Goal: Task Accomplishment & Management: Complete application form

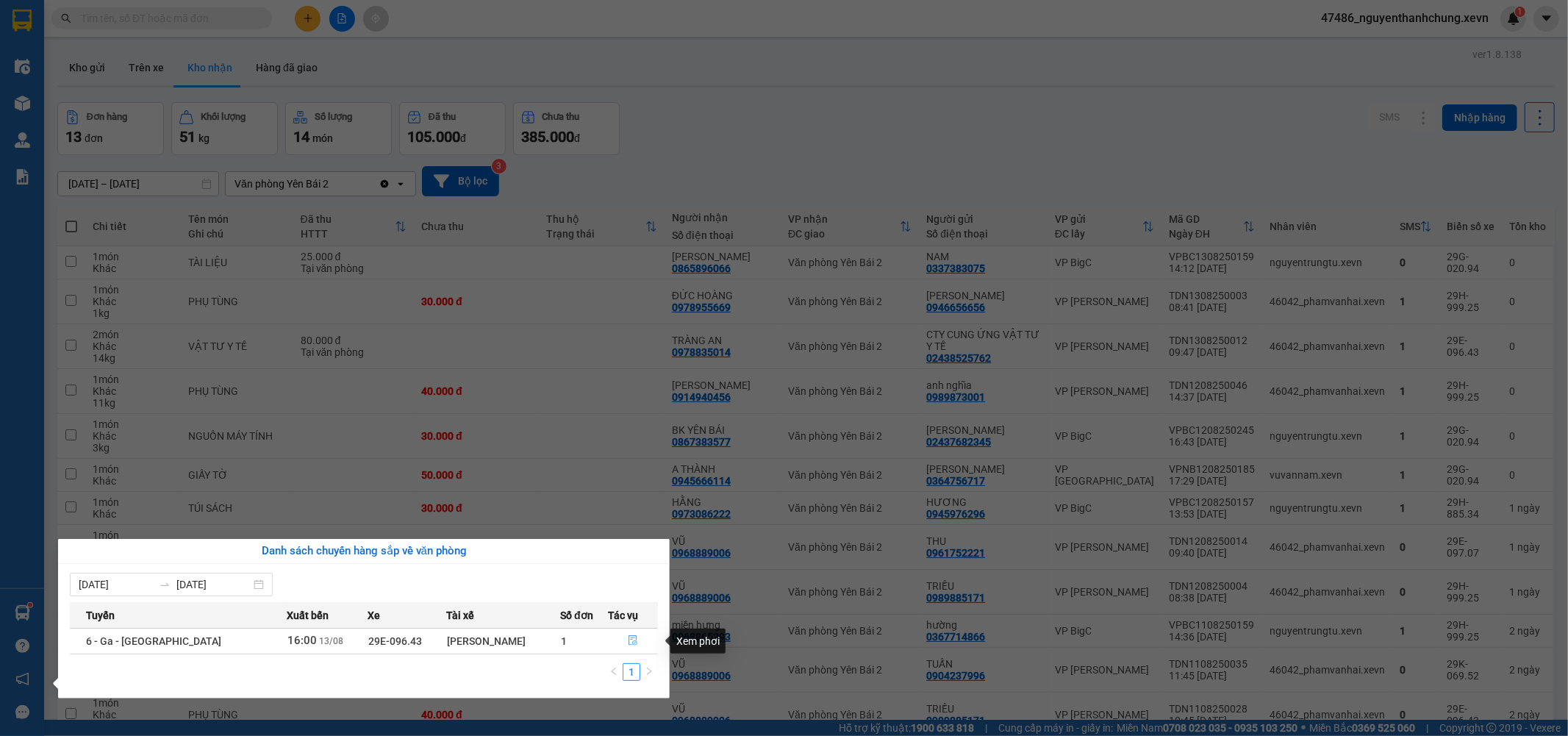
click at [629, 639] on icon "file-done" at bounding box center [633, 641] width 9 height 11
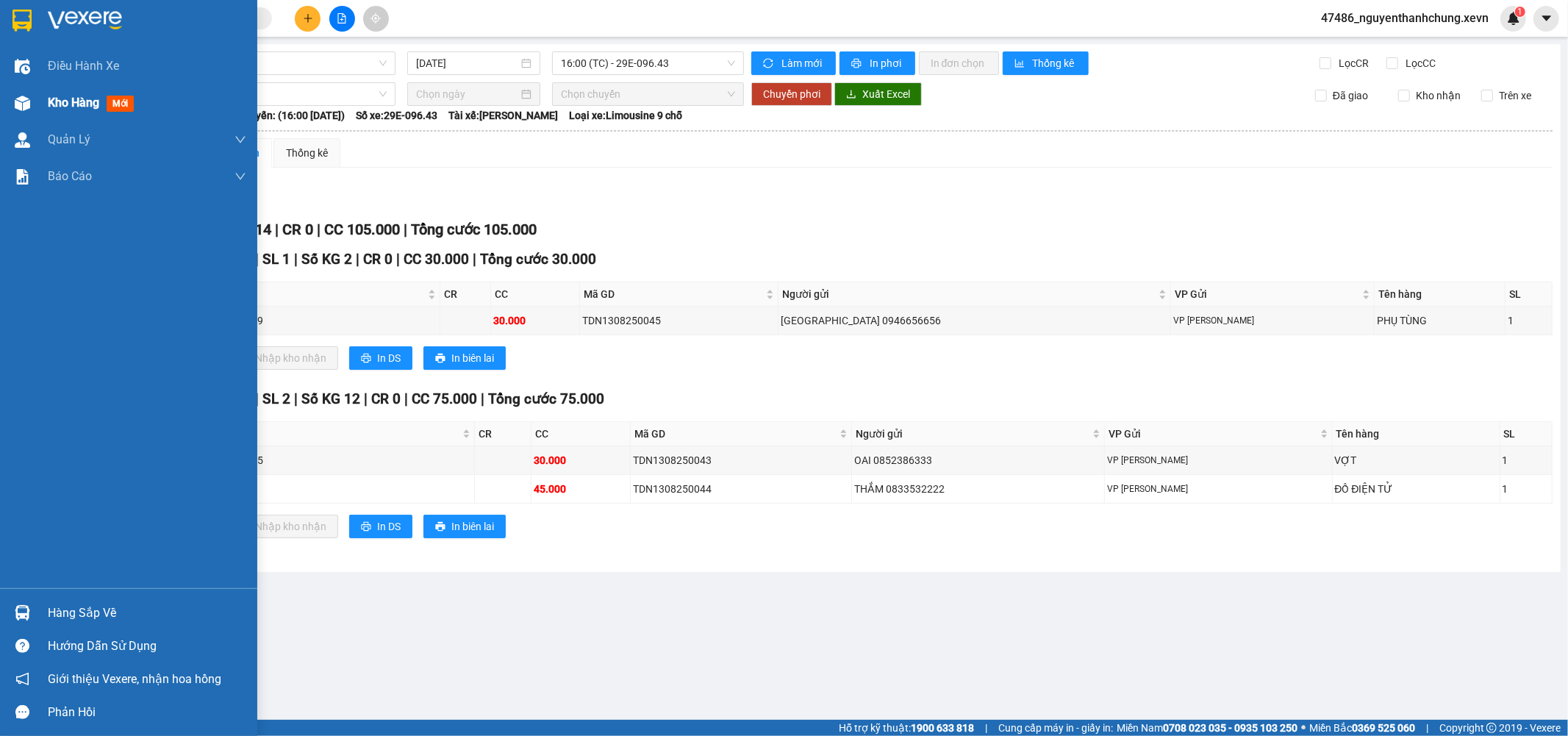
click at [27, 101] on img at bounding box center [22, 103] width 15 height 15
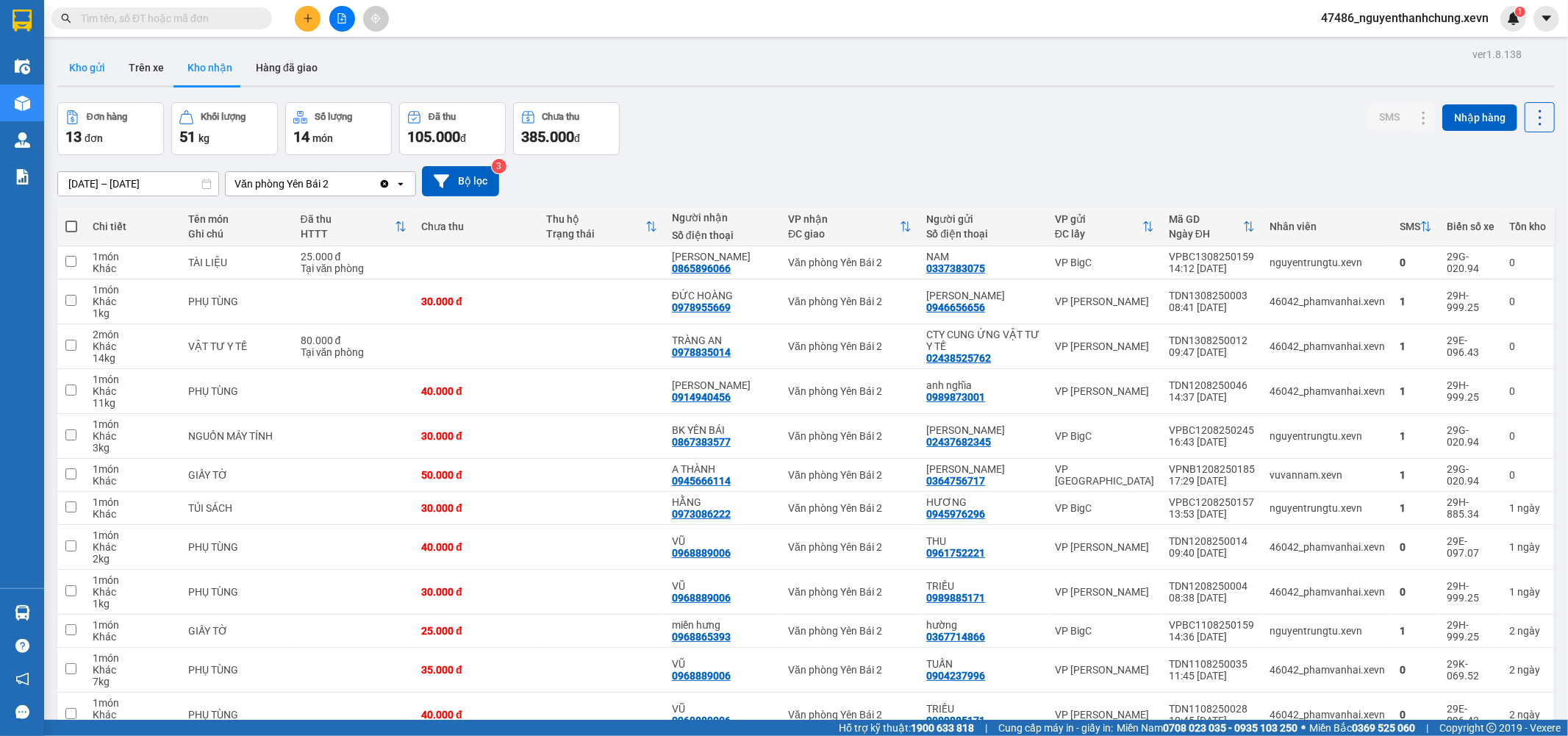
click at [72, 74] on button "Kho gửi" at bounding box center [87, 67] width 60 height 35
click at [85, 74] on button "Kho gửi" at bounding box center [87, 67] width 60 height 35
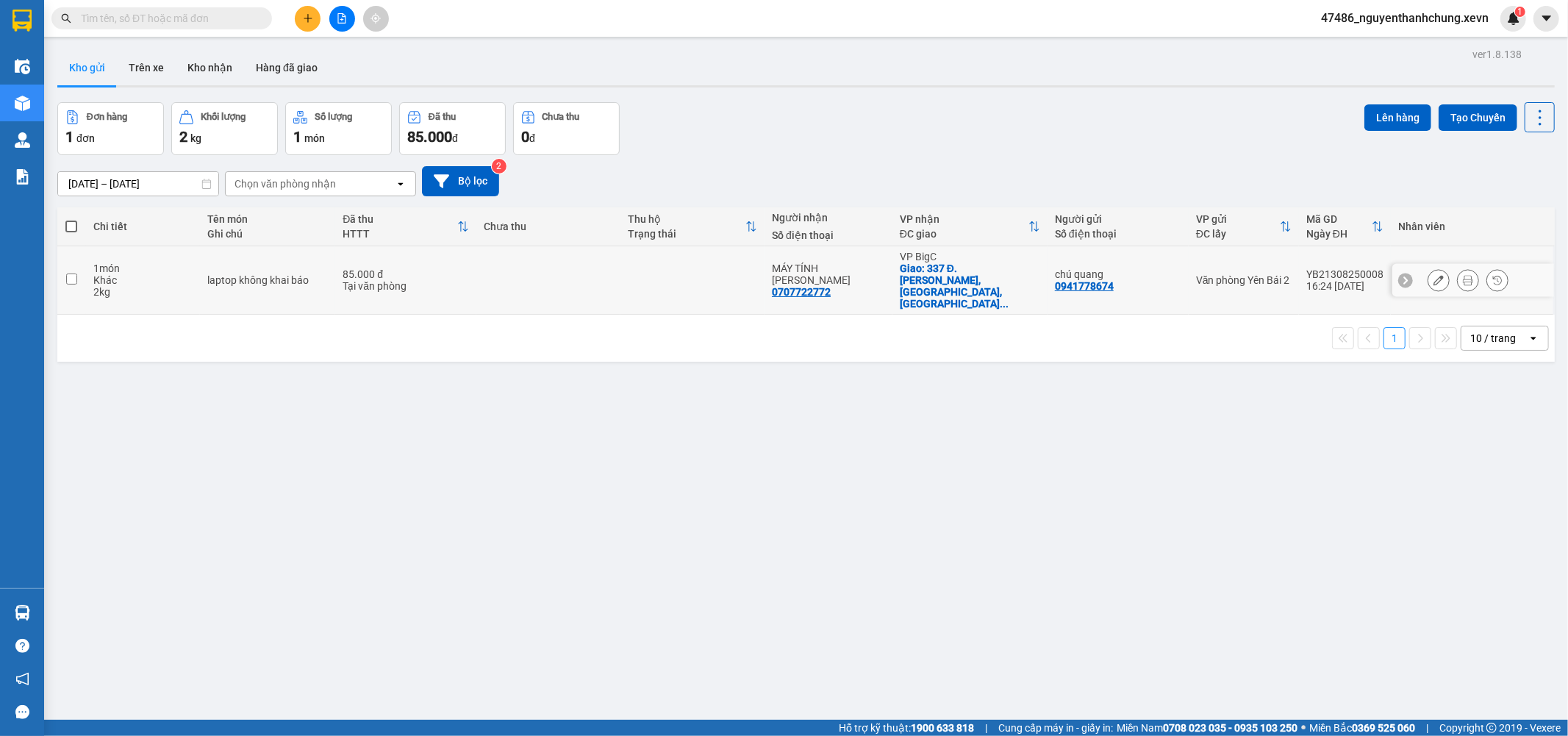
click at [1084, 280] on div "0941778674" at bounding box center [1084, 286] width 59 height 12
click at [1088, 280] on div "0941778674" at bounding box center [1084, 286] width 59 height 12
click at [1076, 280] on div "0941778674" at bounding box center [1084, 286] width 59 height 12
copy div "0941778674"
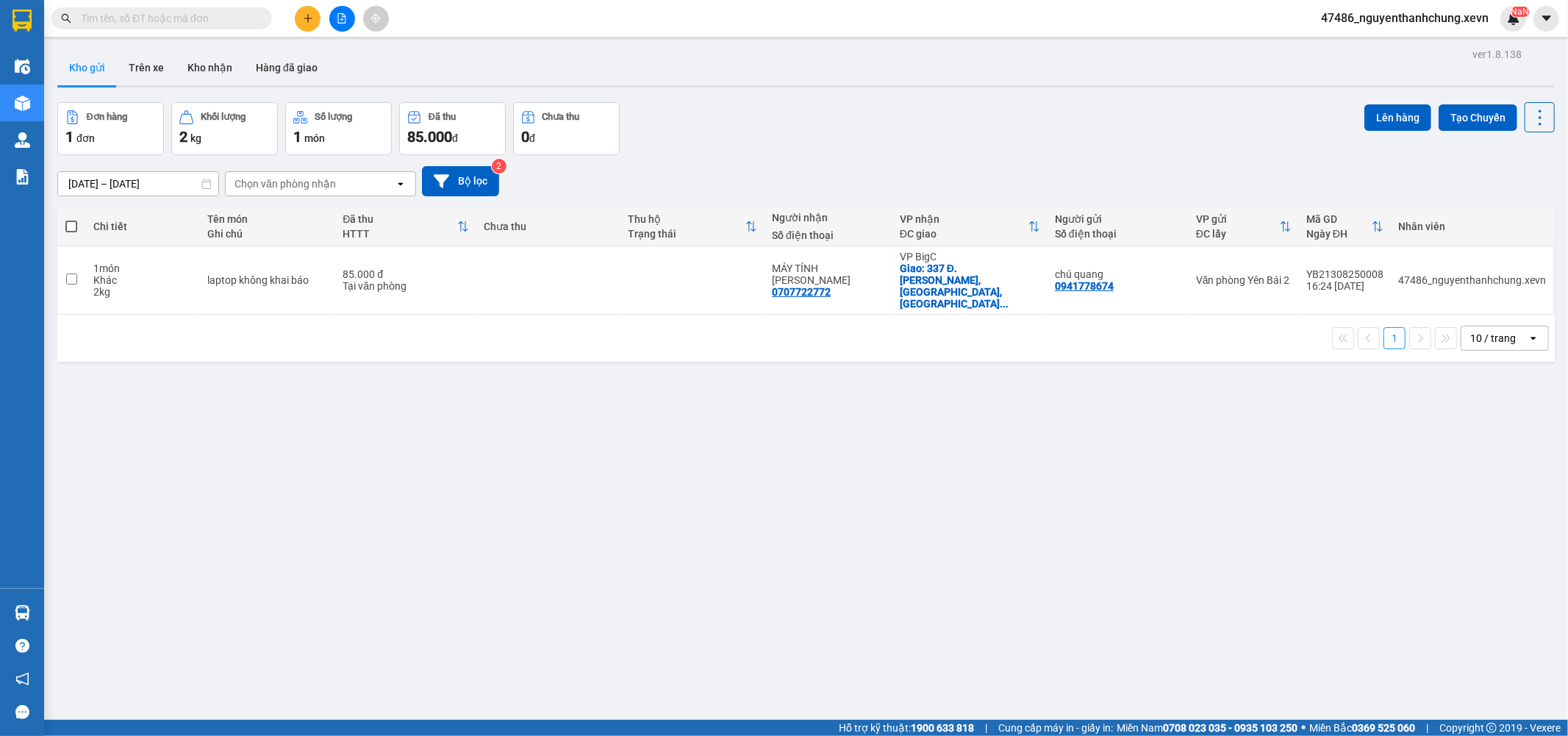
click at [134, 11] on input "text" at bounding box center [168, 18] width 174 height 16
paste input "0941778674"
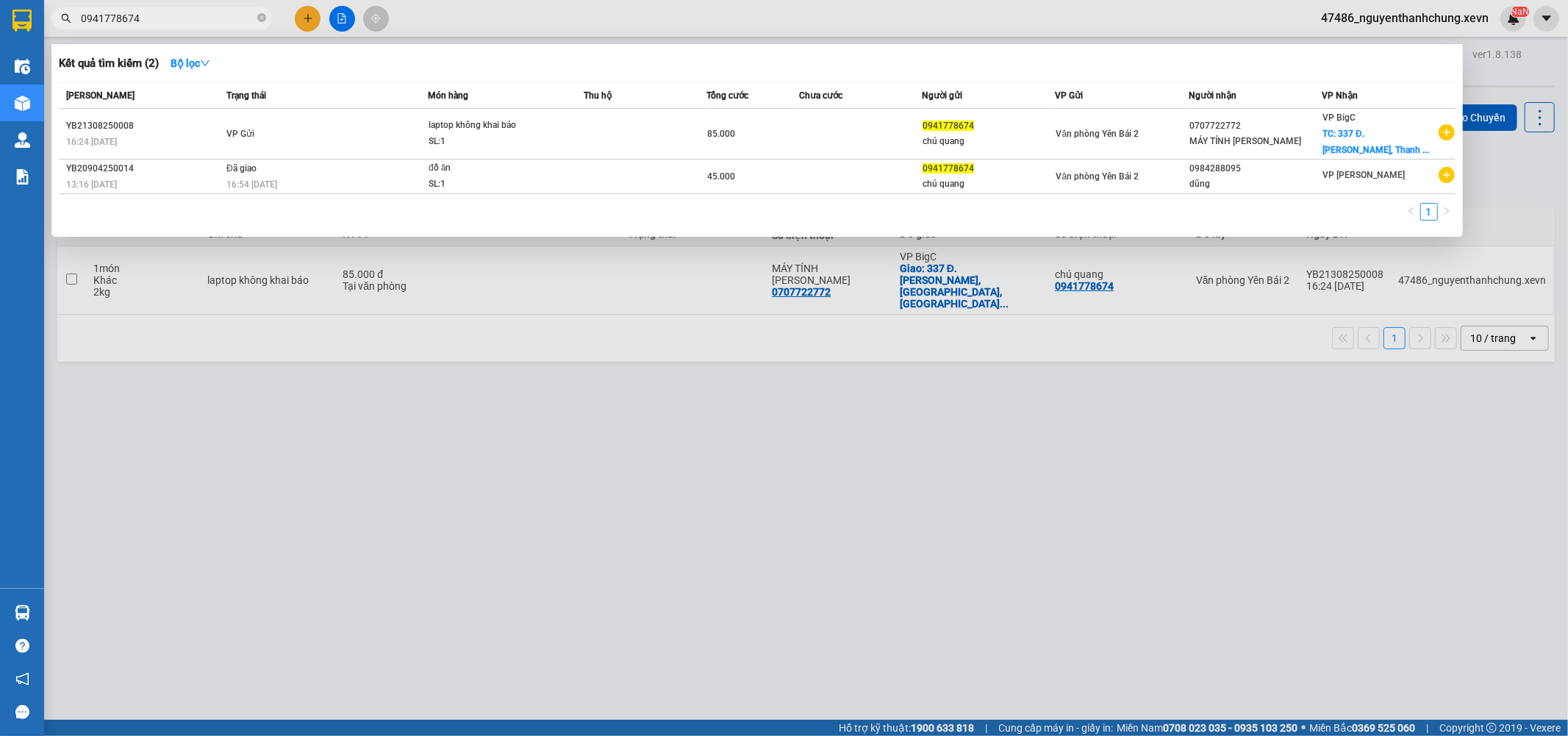
type input "0941778674"
drag, startPoint x: 348, startPoint y: 349, endPoint x: 356, endPoint y: 331, distance: 19.7
click at [349, 350] on div at bounding box center [784, 368] width 1568 height 736
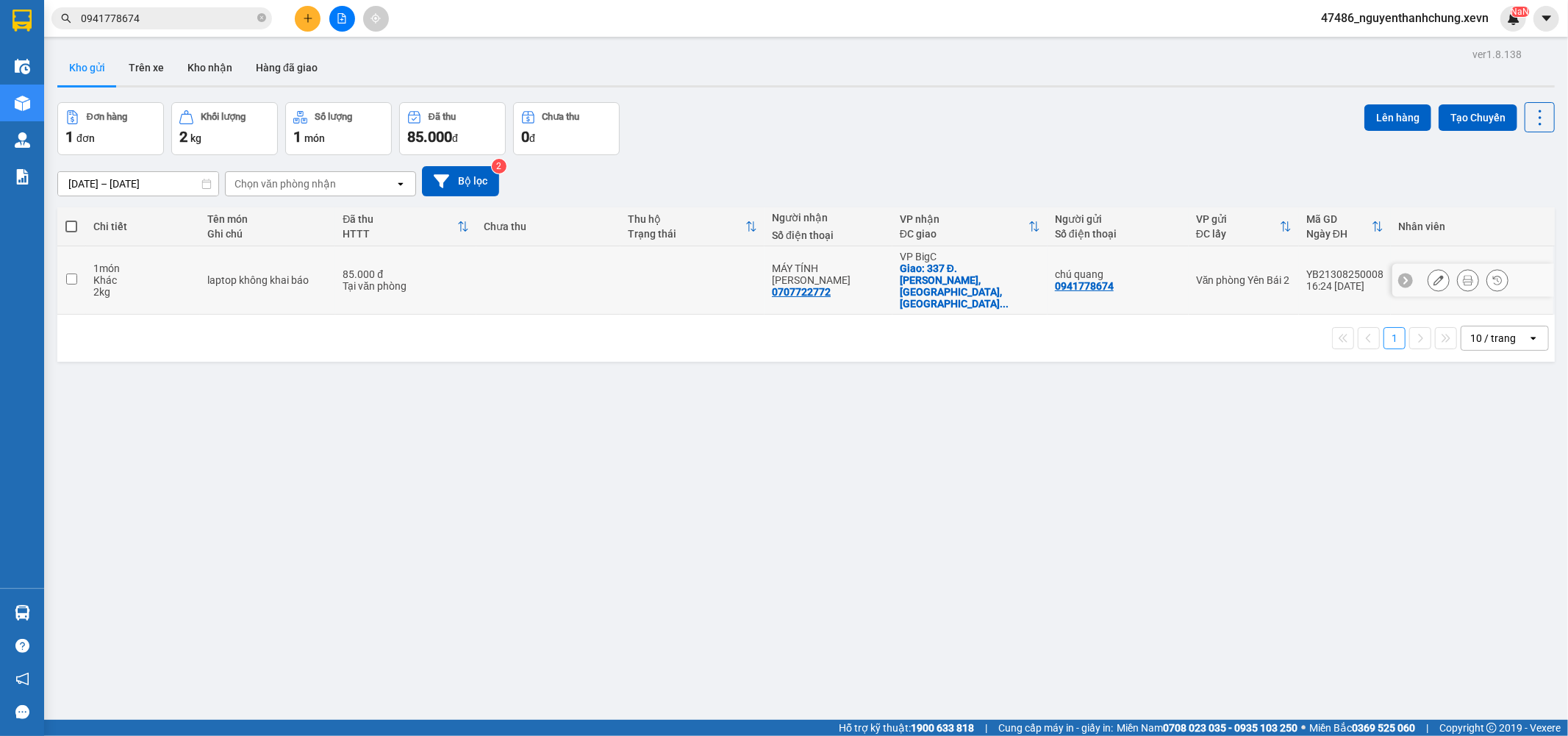
click at [1434, 275] on icon at bounding box center [1439, 280] width 11 height 11
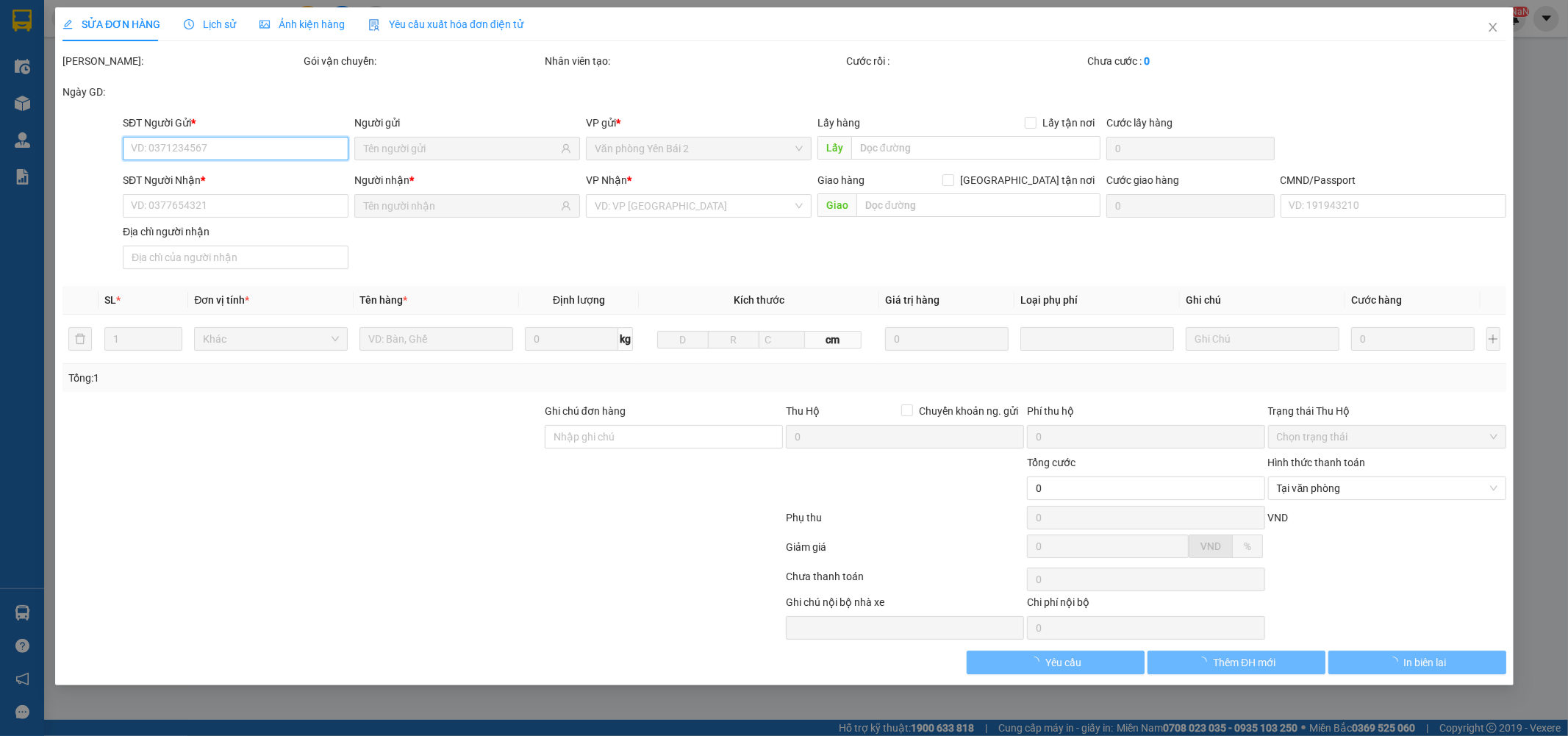
type input "0941778674"
type input "0707722772"
checkbox input "true"
type input "337 Đ. [PERSON_NAME], [GEOGRAPHIC_DATA], [GEOGRAPHIC_DATA], [GEOGRAPHIC_DATA], …"
type input "001087026745 [PERSON_NAME] TRỌNG"
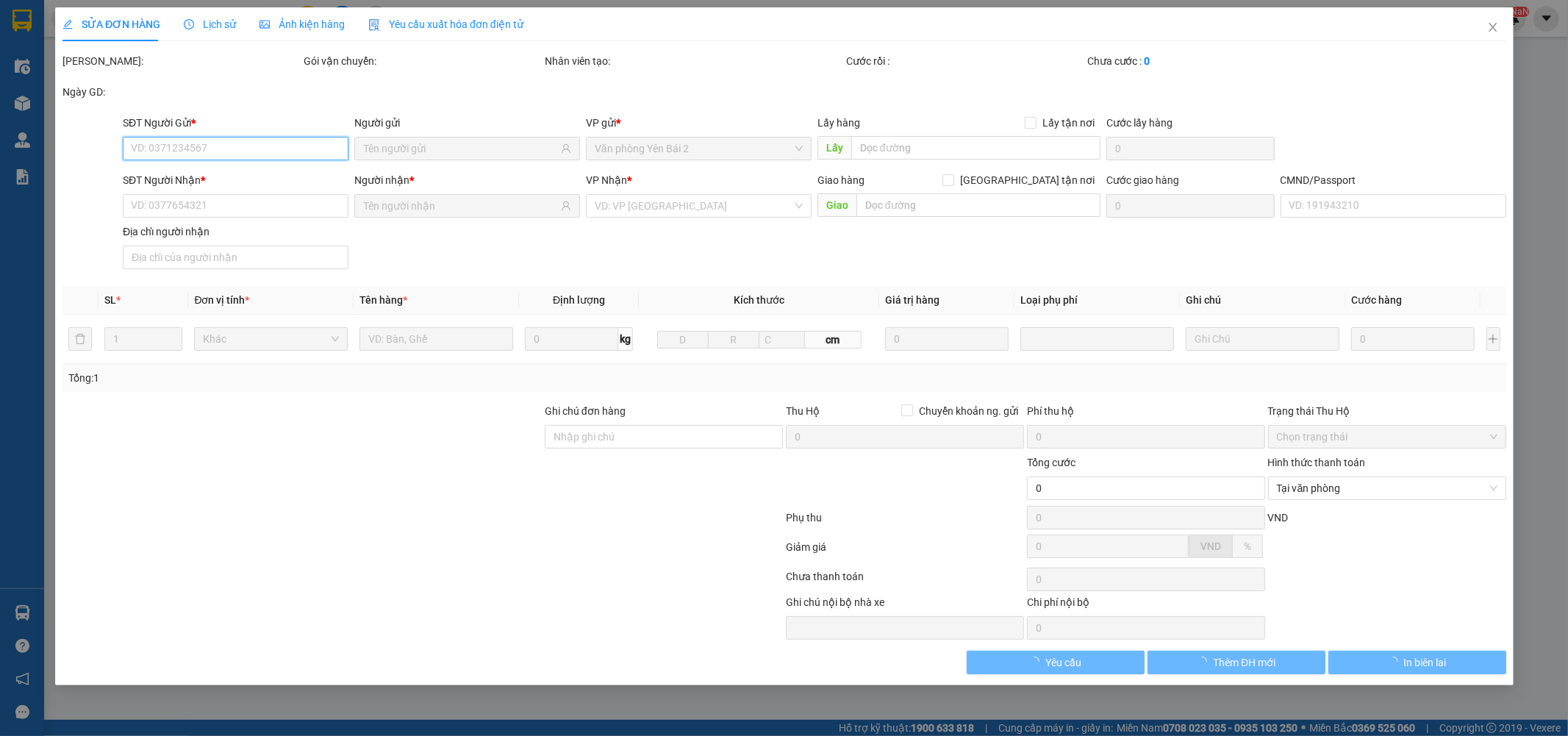
type input "85.000"
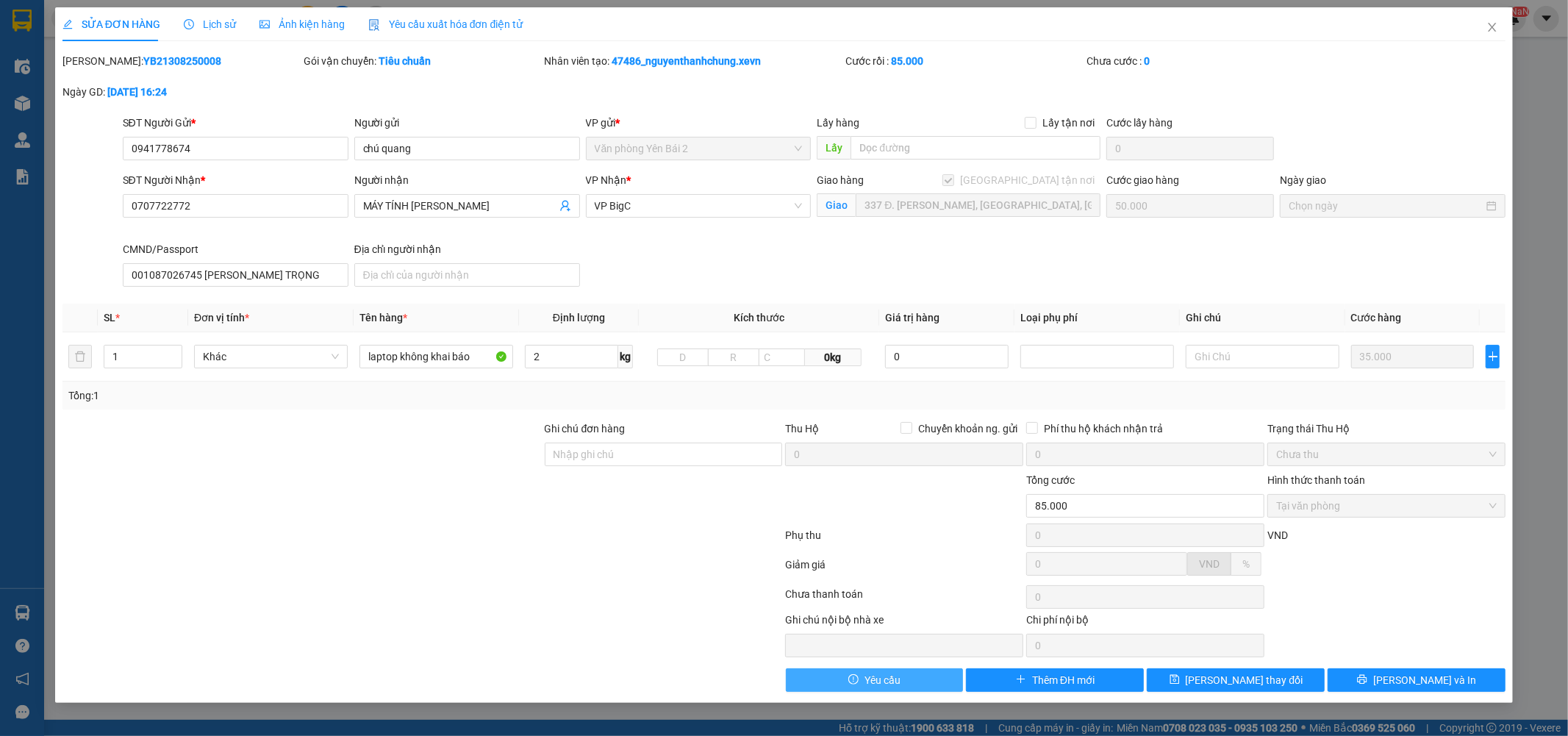
click at [856, 676] on icon "exclamation-circle" at bounding box center [853, 679] width 11 height 11
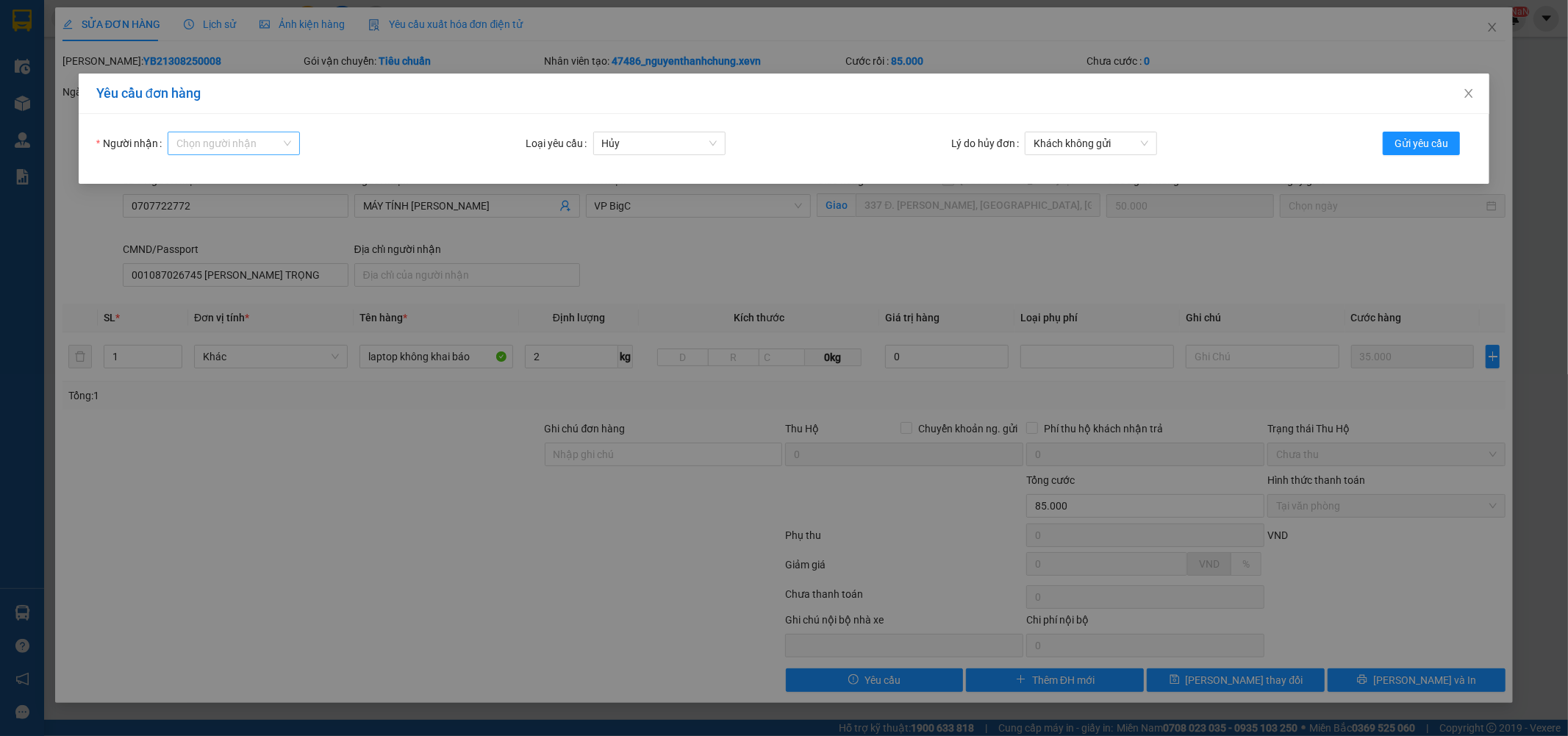
click at [229, 147] on input "Người nhận" at bounding box center [229, 143] width 104 height 22
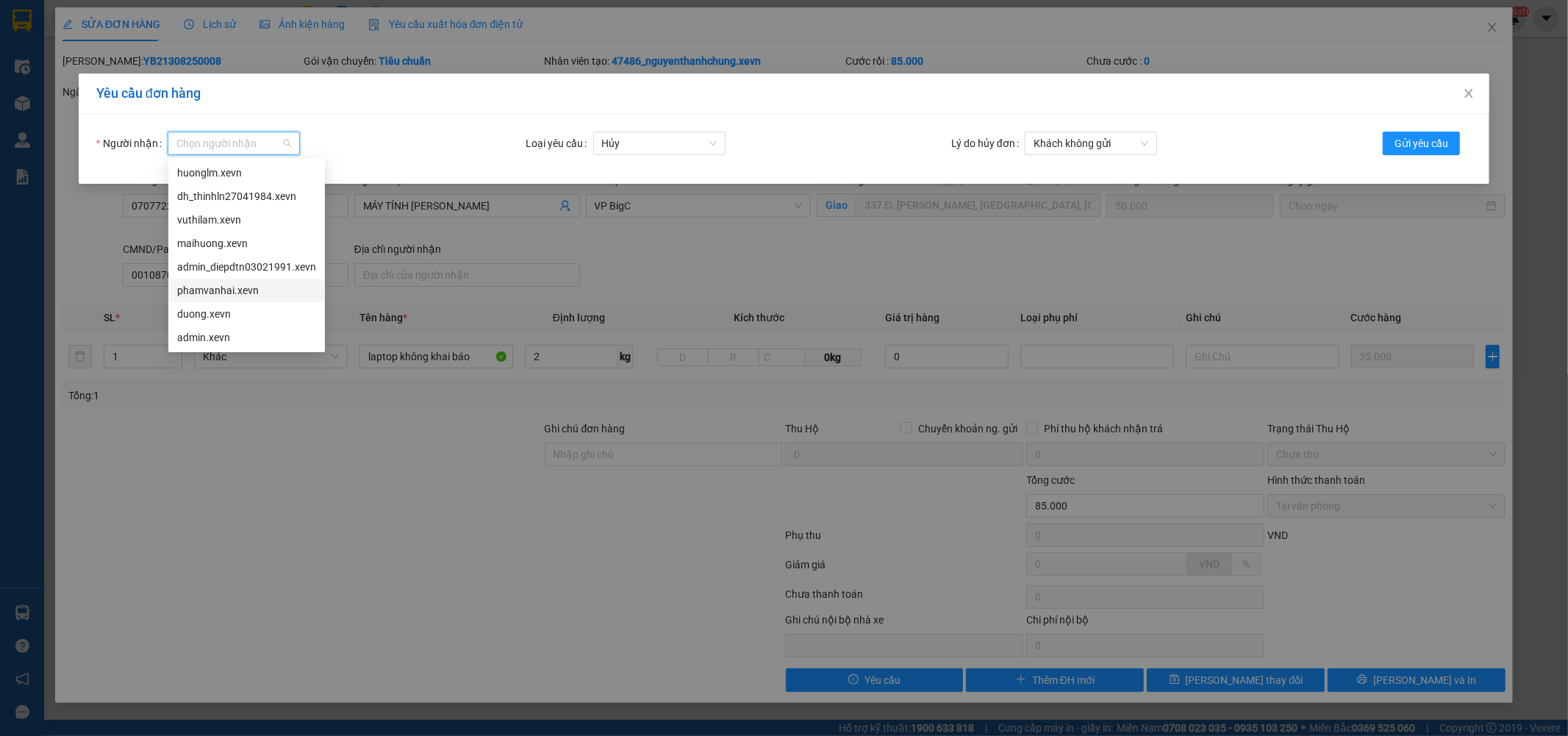
click at [217, 291] on div "phamvanhai.xevn" at bounding box center [247, 290] width 139 height 16
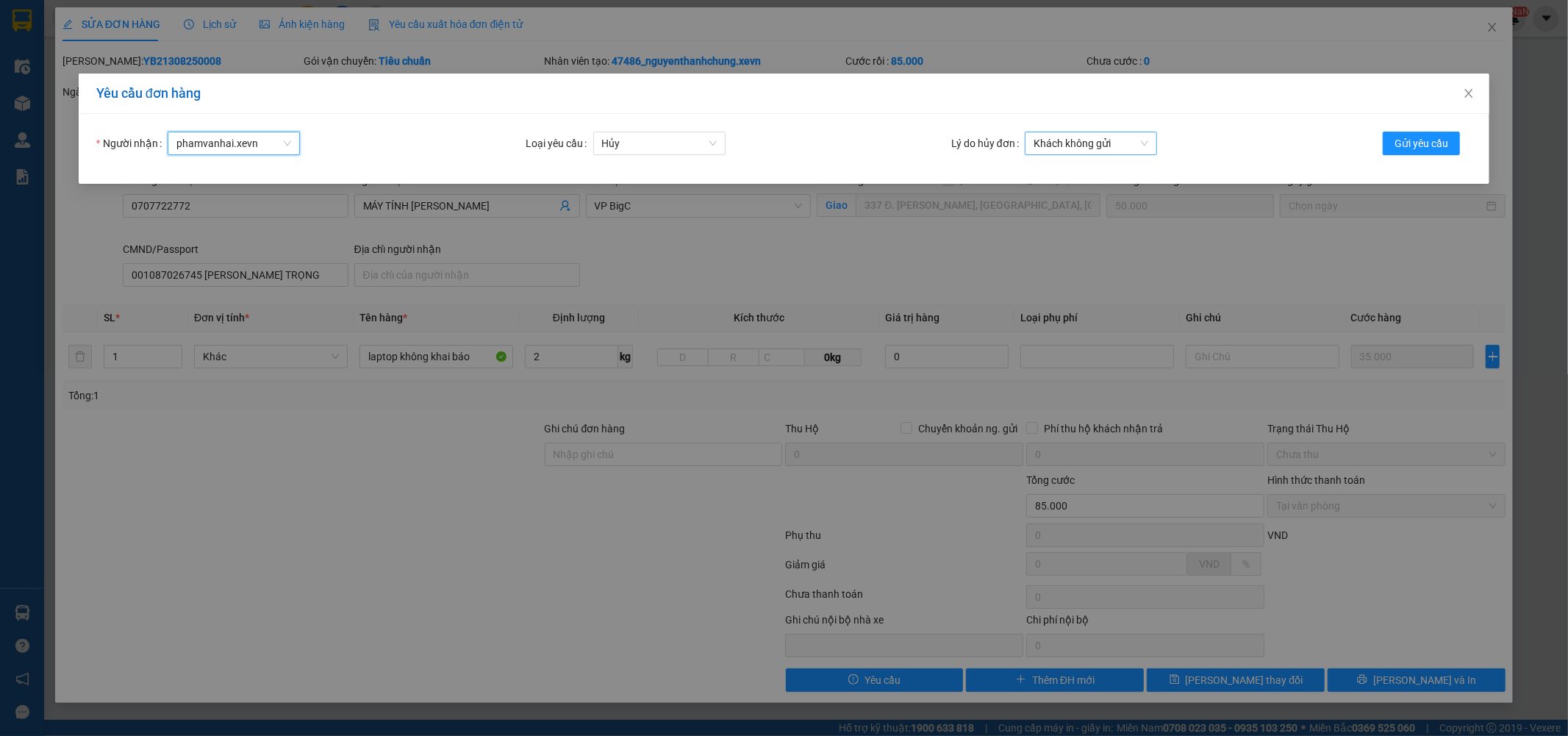
click at [1106, 141] on span "Khách không gửi" at bounding box center [1091, 143] width 115 height 22
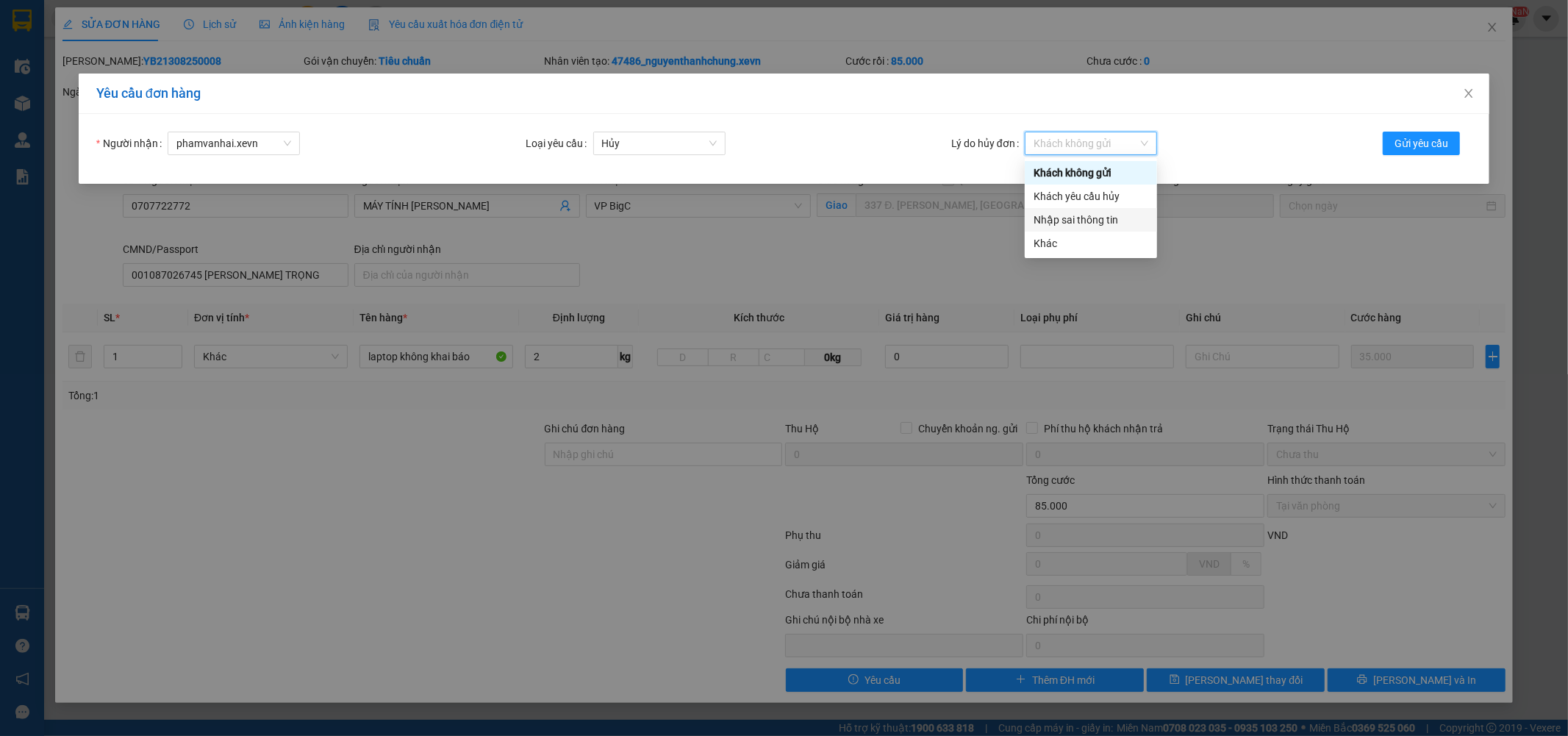
click at [1074, 218] on div "Nhập sai thông tin" at bounding box center [1091, 220] width 115 height 16
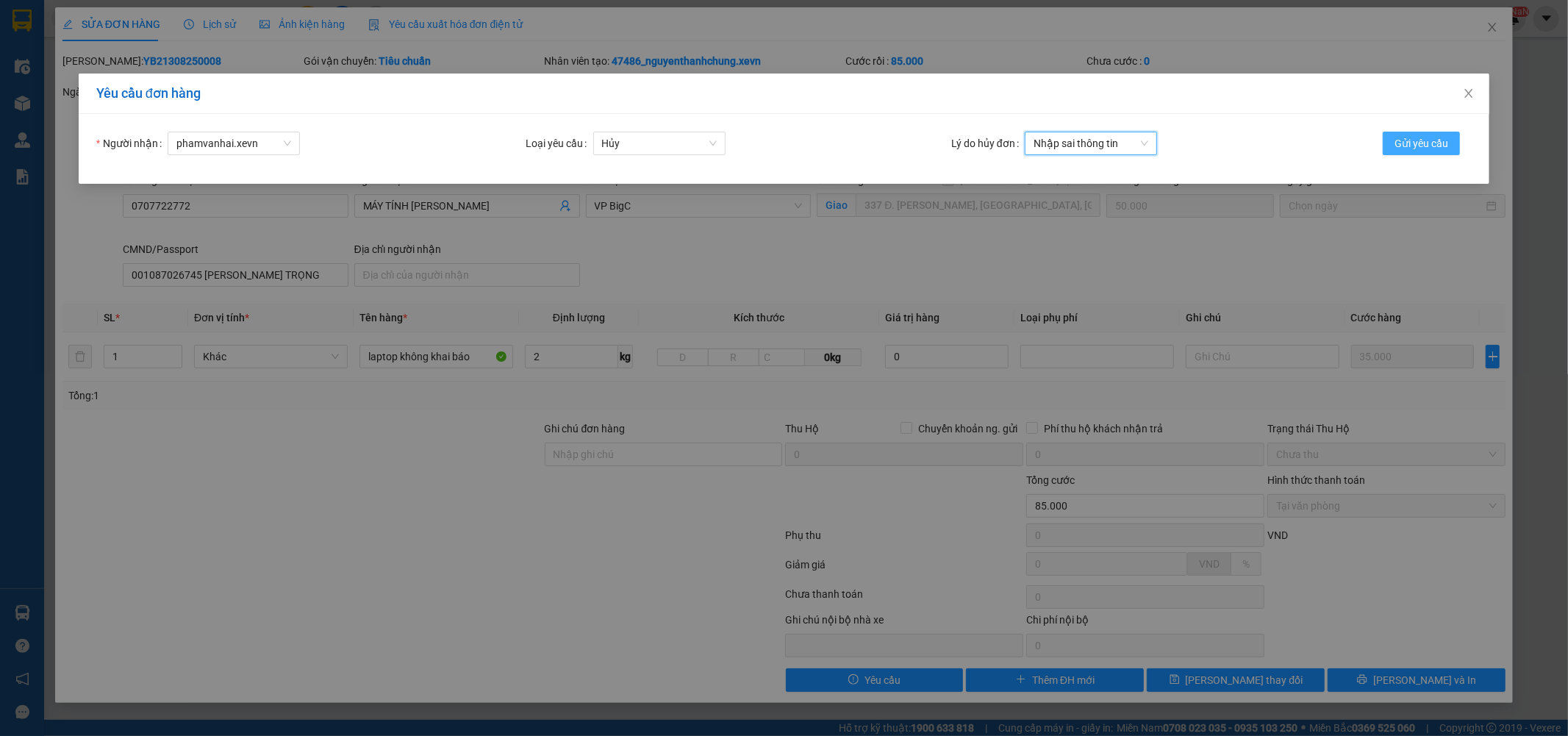
click at [1437, 147] on span "Gửi yêu cầu" at bounding box center [1421, 143] width 54 height 16
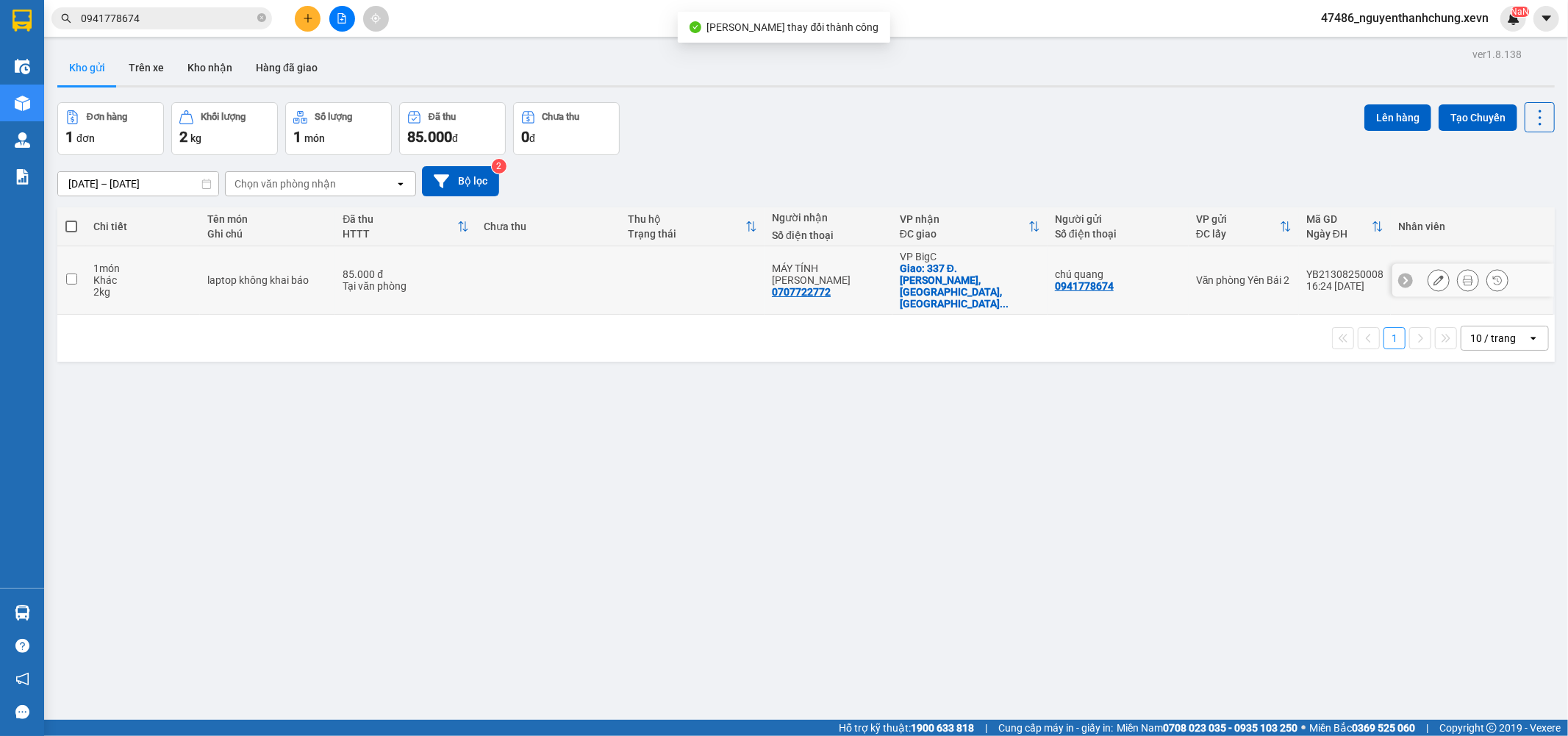
click at [1088, 280] on div "0941778674" at bounding box center [1084, 286] width 59 height 12
copy div "0941778674"
click at [297, 17] on button at bounding box center [308, 19] width 26 height 26
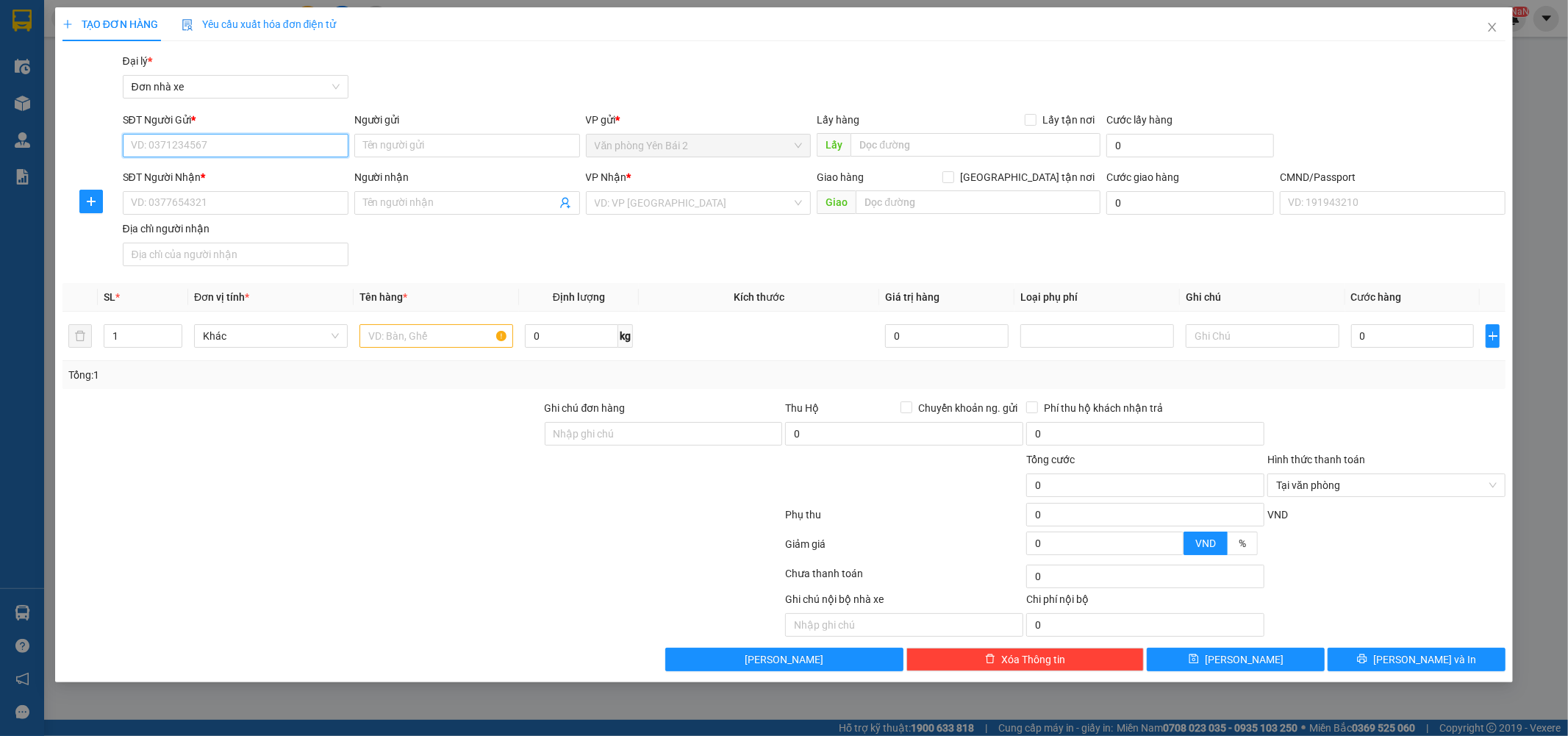
paste input "0941778674"
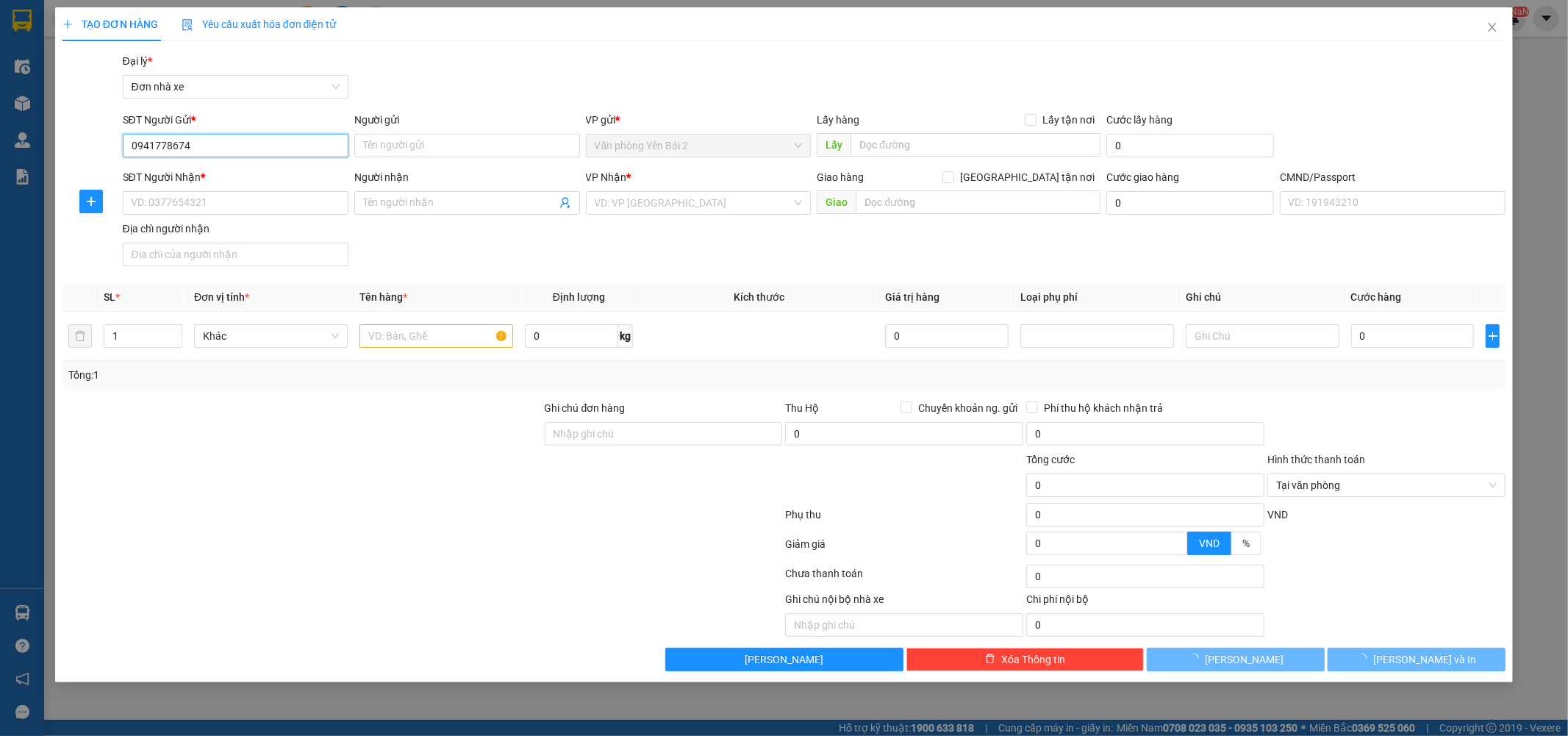
type input "0941778674"
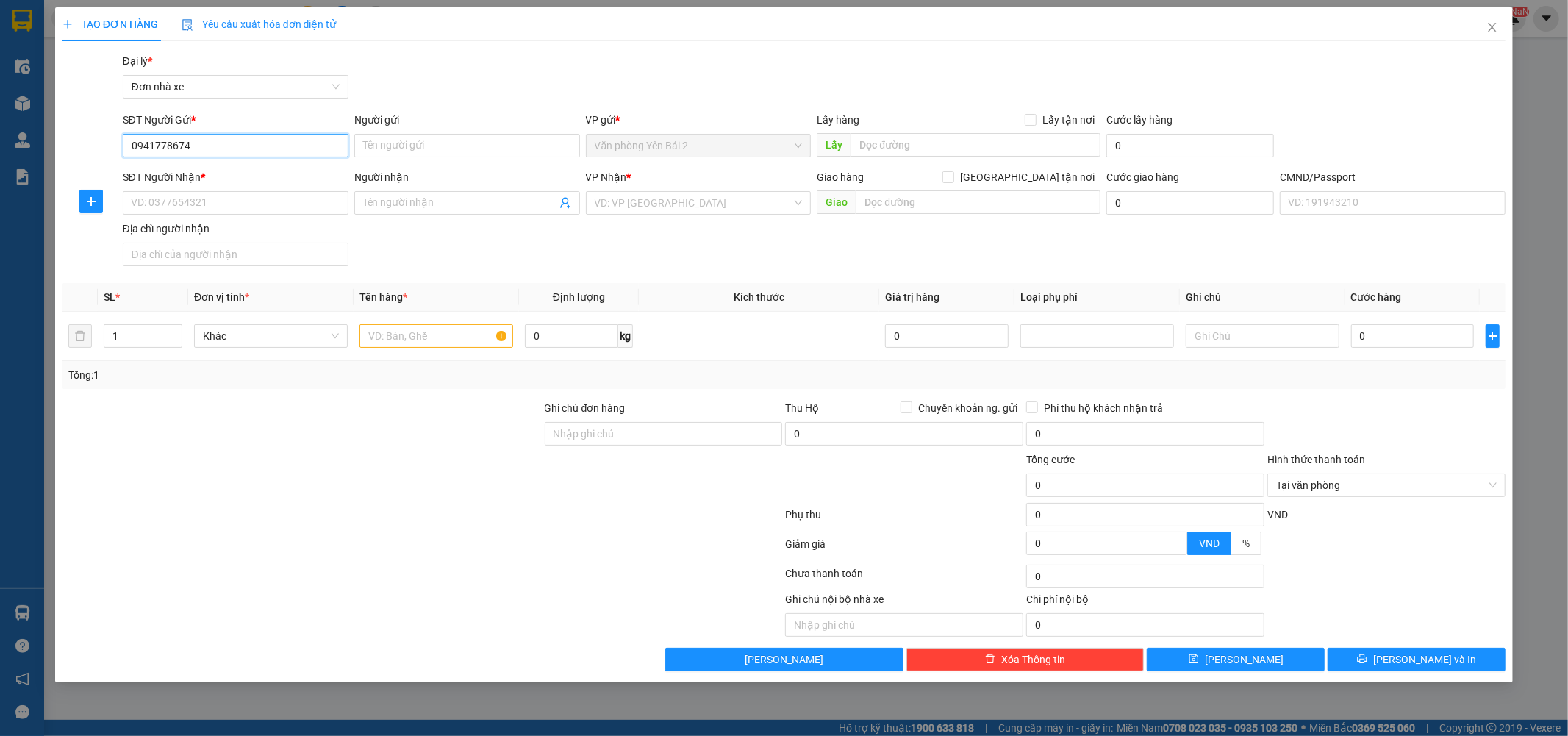
click at [201, 145] on input "0941778674" at bounding box center [235, 145] width 226 height 23
click at [215, 174] on div "0941778674 - chú quang" at bounding box center [235, 174] width 208 height 16
type input "chú quang"
type input "0707722772"
type input "MÁY TÍNH [PERSON_NAME]"
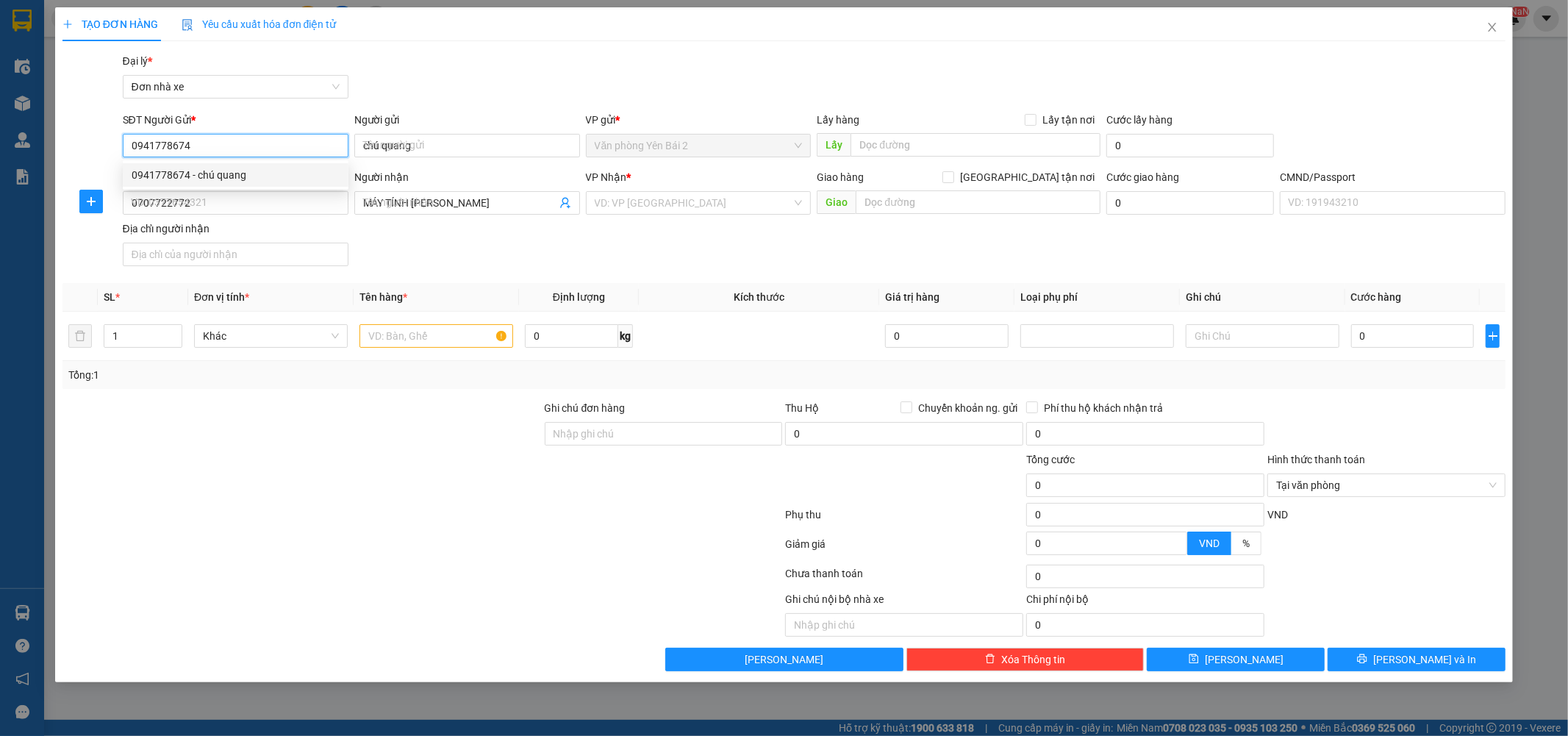
checkbox input "true"
type input "337 Đ. [PERSON_NAME], [GEOGRAPHIC_DATA], [GEOGRAPHIC_DATA], [GEOGRAPHIC_DATA], …"
type input "001087026745 [PERSON_NAME] TRỌNG"
type input "50.000"
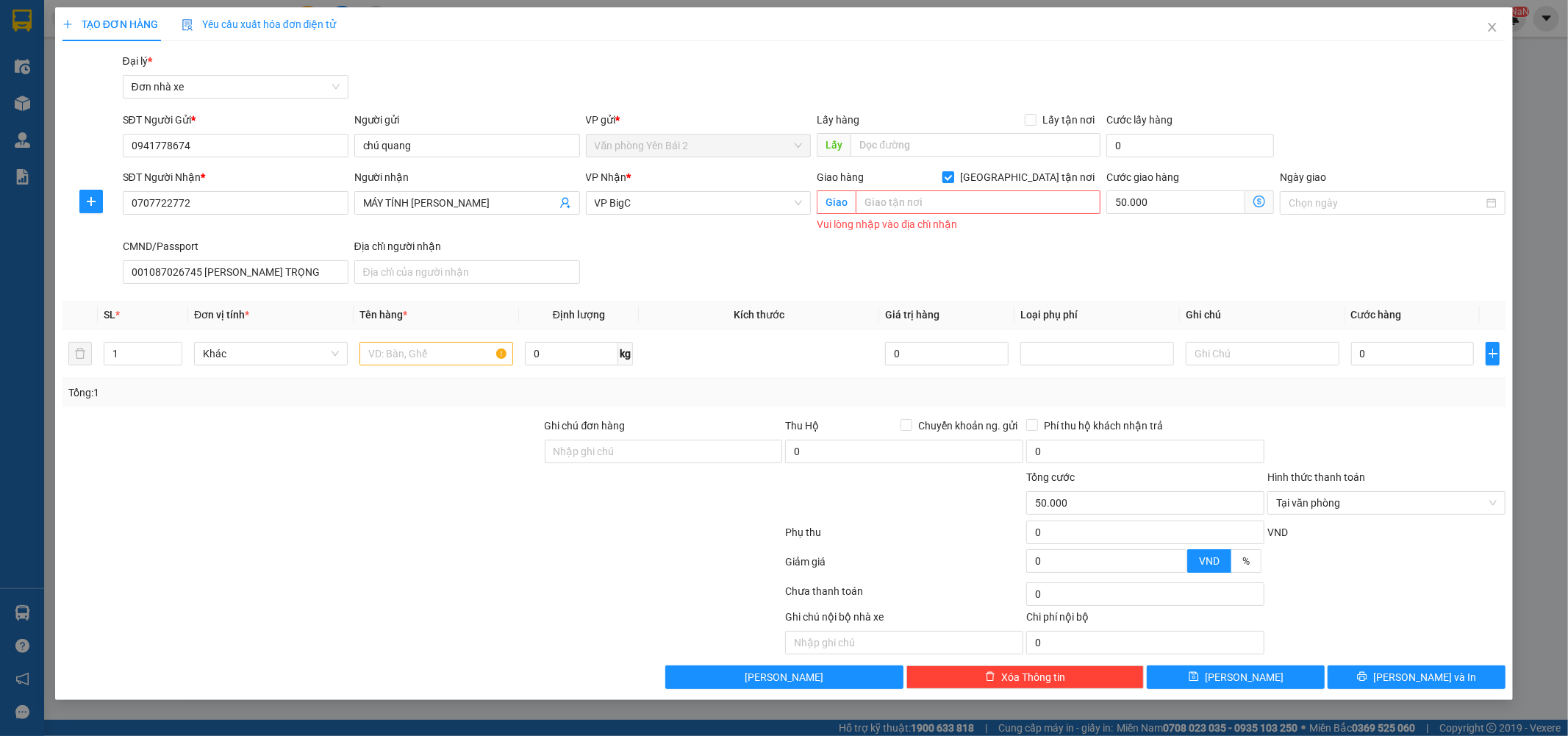
drag, startPoint x: 1022, startPoint y: 178, endPoint x: 1052, endPoint y: 179, distance: 30.0
click at [953, 178] on input "[GEOGRAPHIC_DATA] tận nơi" at bounding box center [948, 177] width 11 height 11
checkbox input "false"
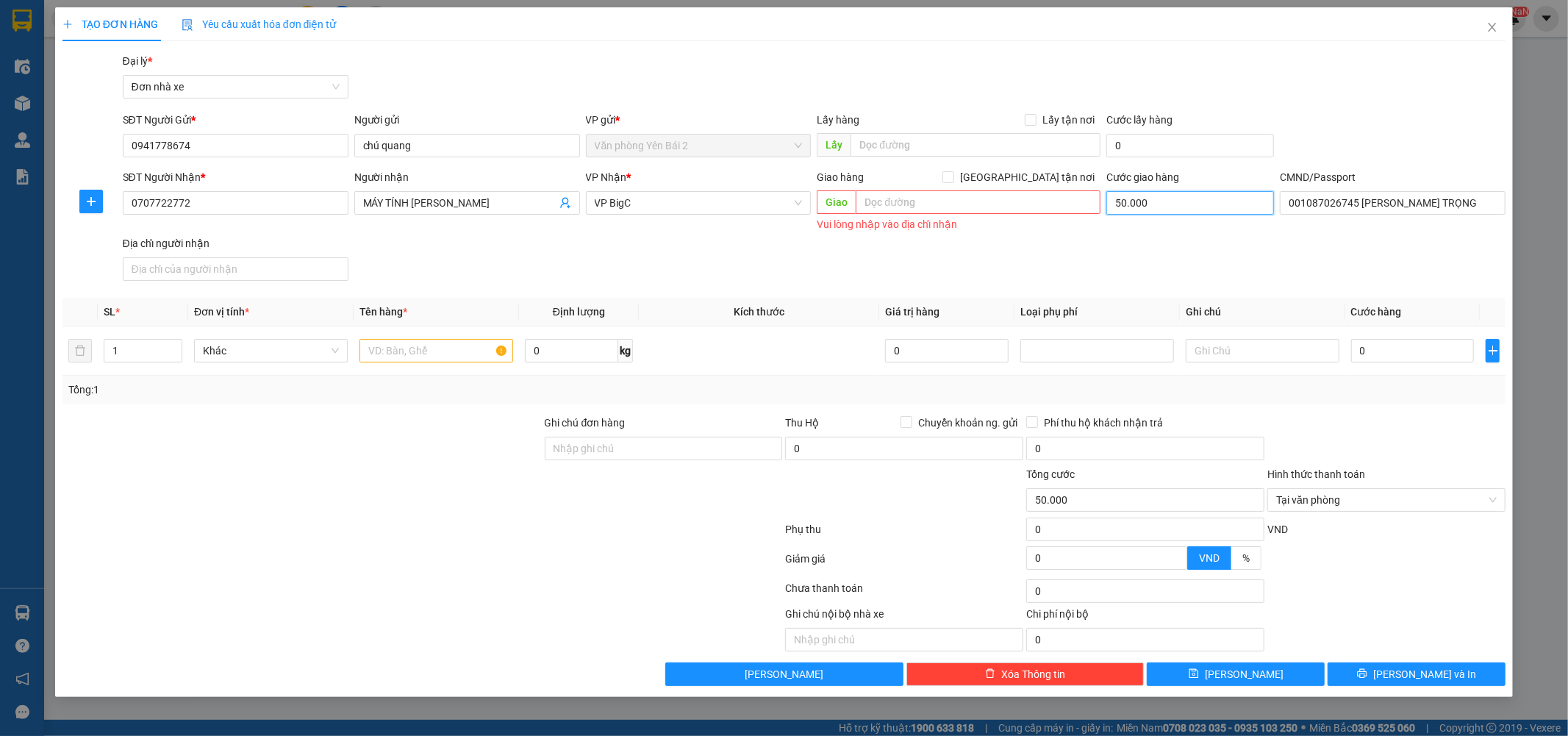
click at [1155, 211] on input "50.000" at bounding box center [1190, 202] width 168 height 23
type input "0"
click at [471, 347] on input "text" at bounding box center [436, 350] width 154 height 23
type input "laptop khôngkhai báo"
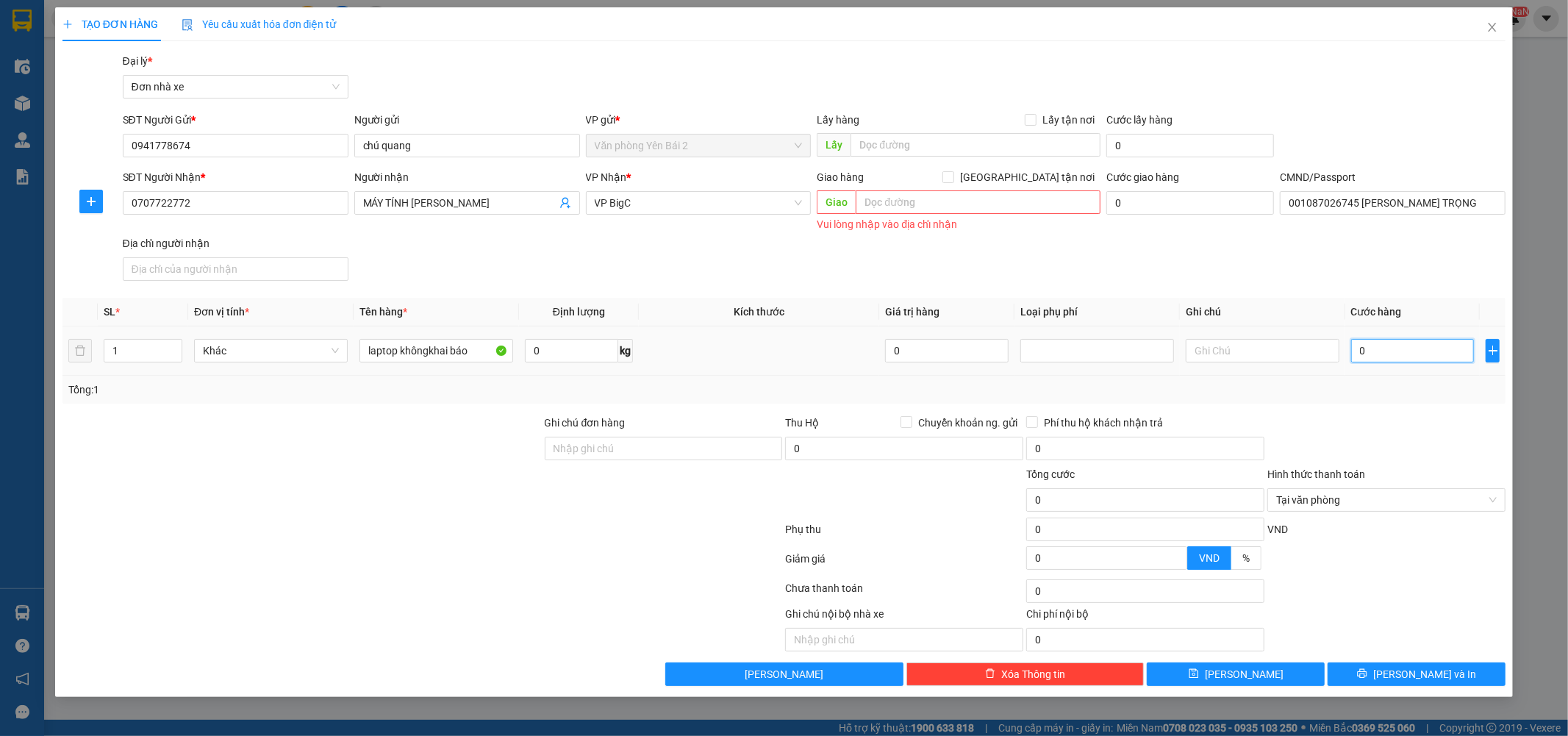
click at [1392, 353] on input "0" at bounding box center [1413, 350] width 124 height 23
type input "3"
type input "35"
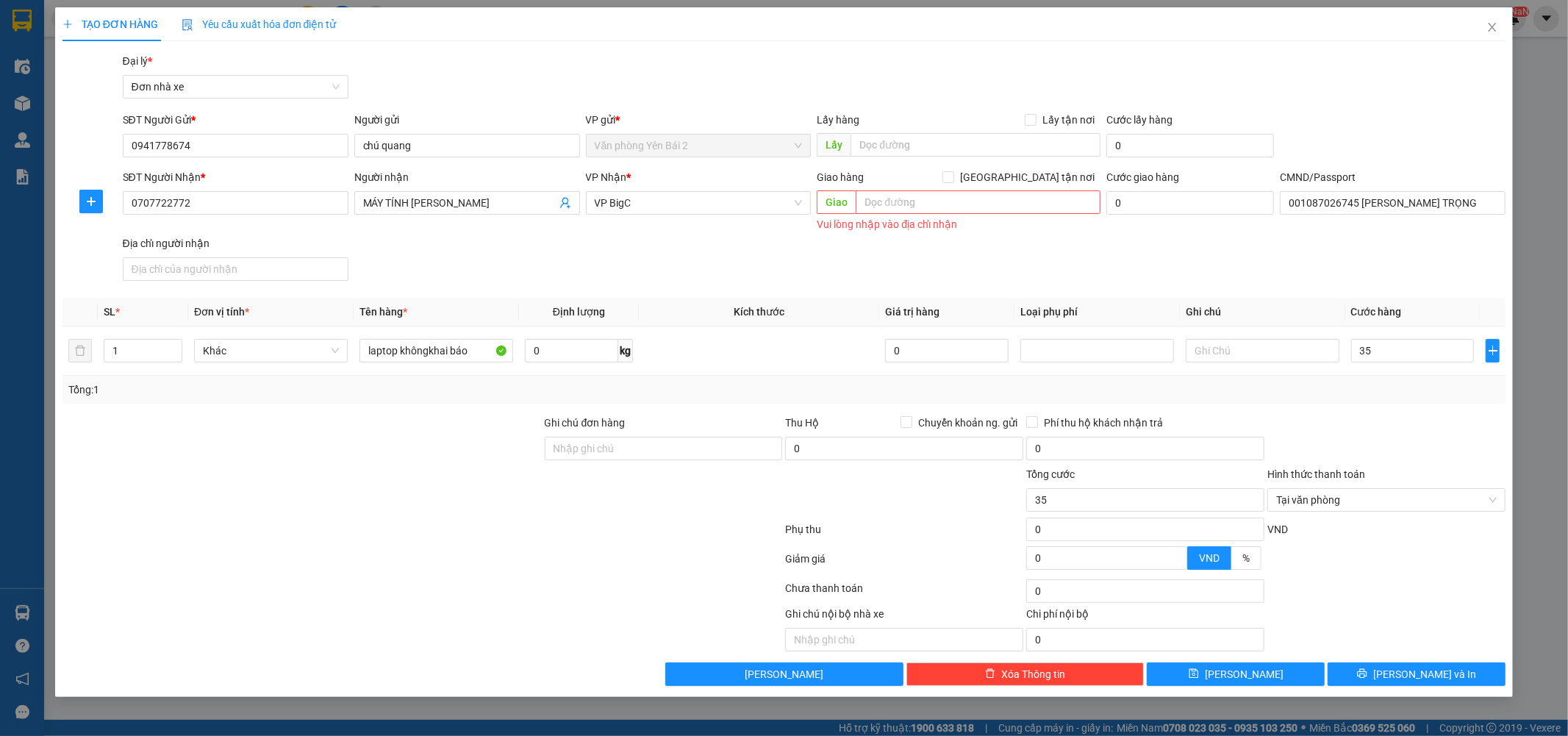
type input "35.000"
drag, startPoint x: 1360, startPoint y: 475, endPoint x: 1349, endPoint y: 447, distance: 30.1
click at [1363, 473] on label "Hình thức thanh toán" at bounding box center [1316, 475] width 98 height 12
click at [1363, 489] on input "Hình thức thanh toán" at bounding box center [1381, 500] width 211 height 22
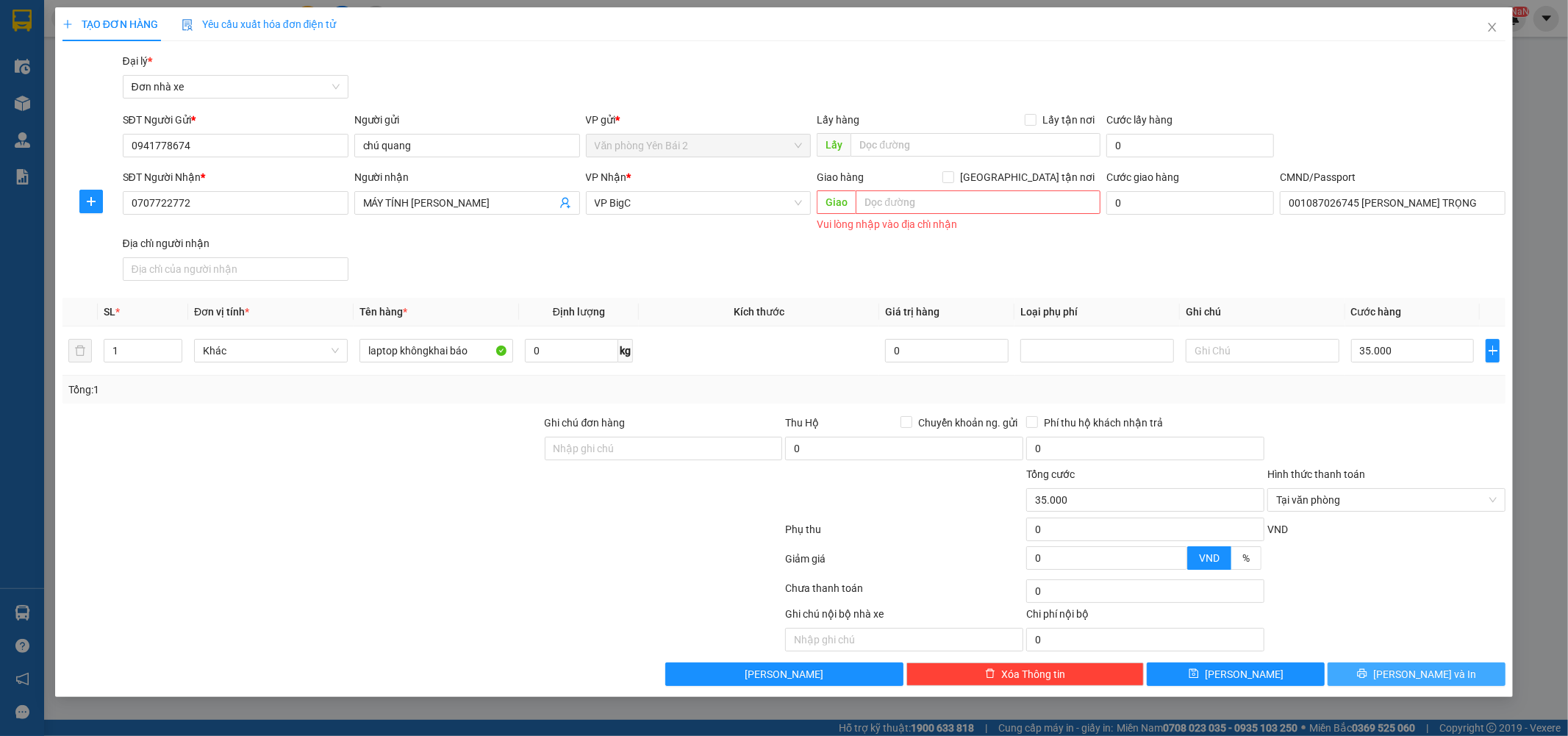
click at [1406, 676] on span "[PERSON_NAME] và In" at bounding box center [1425, 674] width 103 height 16
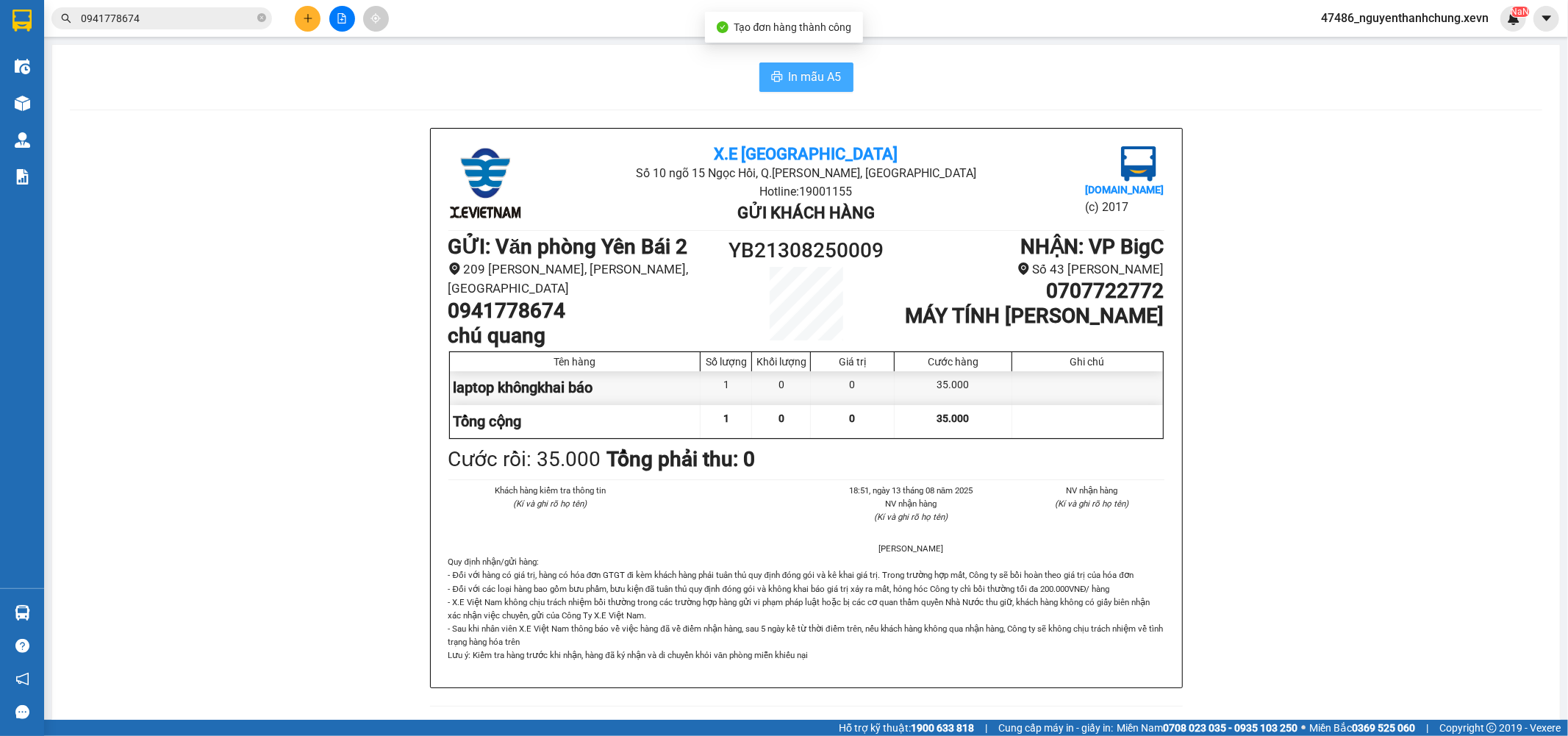
click at [798, 87] on button "In mẫu A5" at bounding box center [806, 77] width 94 height 29
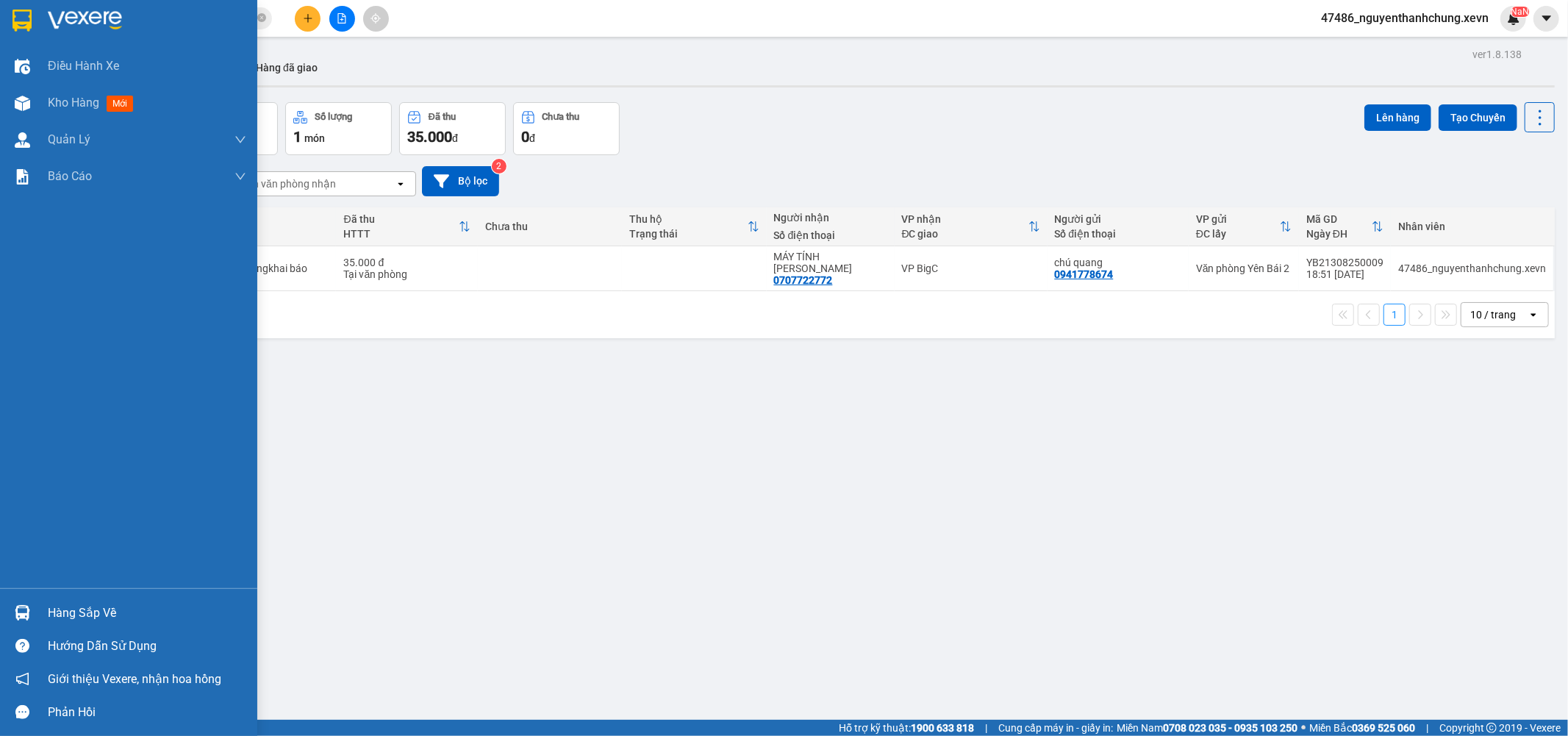
click at [18, 605] on img at bounding box center [22, 613] width 15 height 15
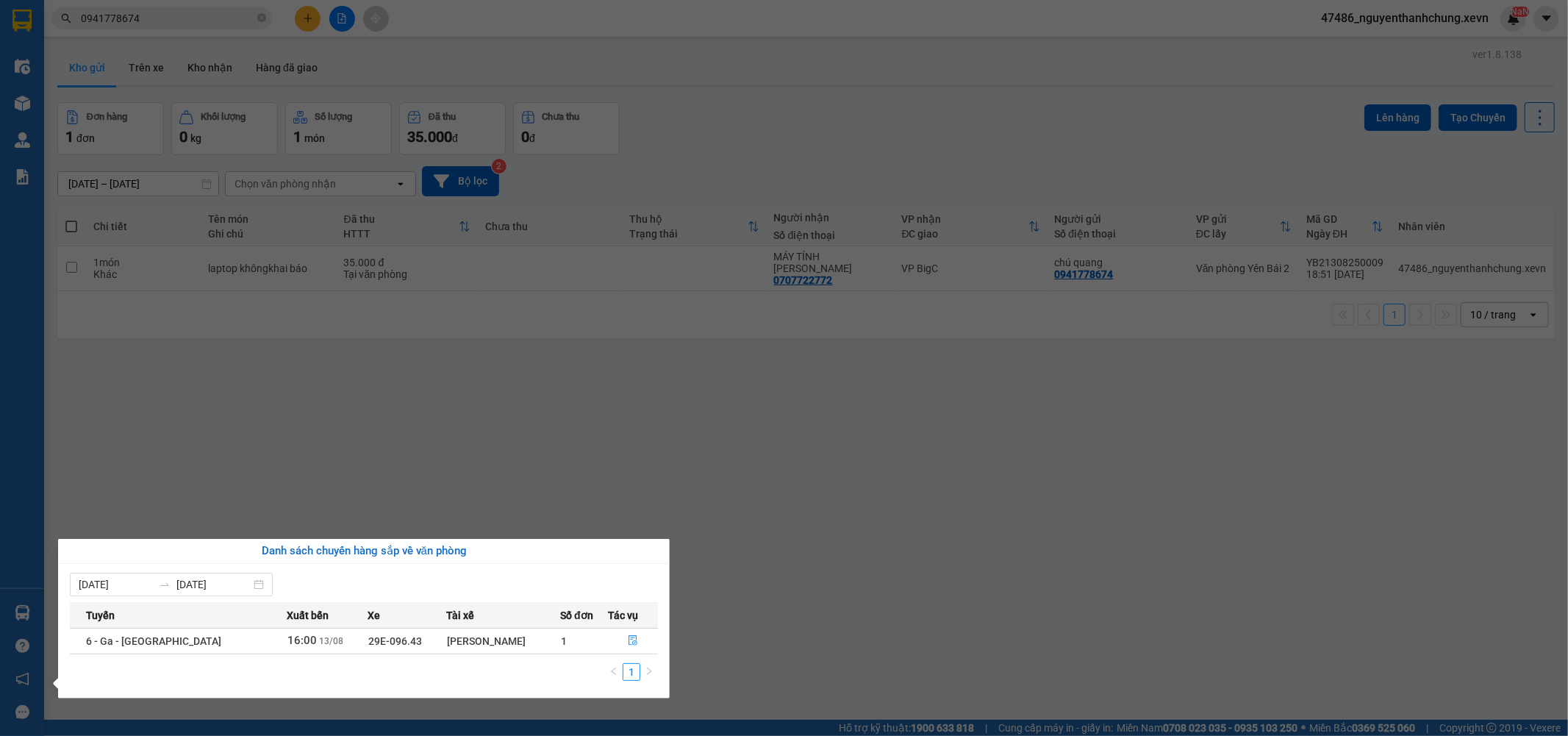
click at [506, 417] on section "Kết quả tìm kiếm ( 2 ) Bộ lọc Mã ĐH Trạng thái Món hàng Thu hộ Tổng cước Chưa c…" at bounding box center [784, 368] width 1568 height 736
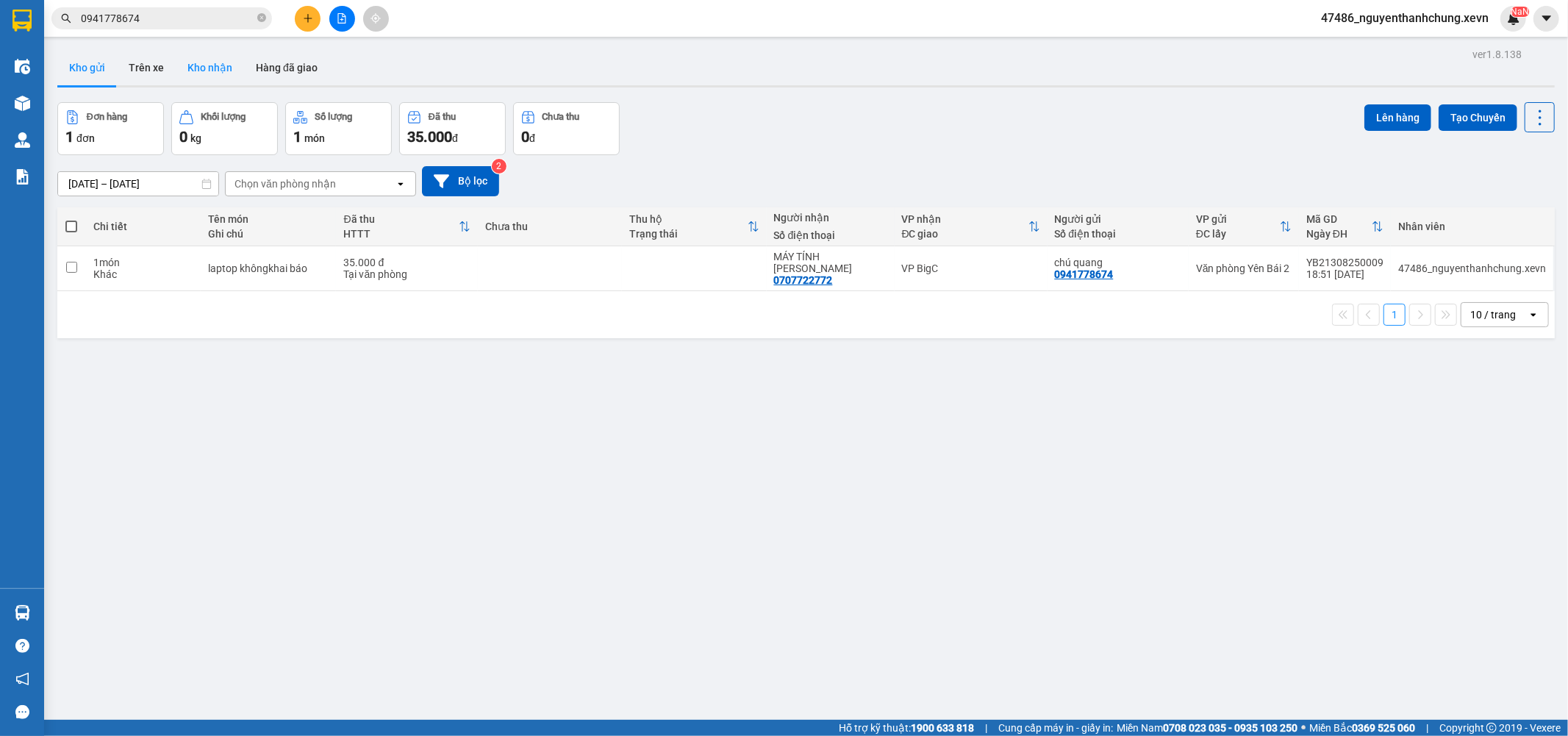
click at [211, 72] on button "Kho nhận" at bounding box center [210, 67] width 69 height 35
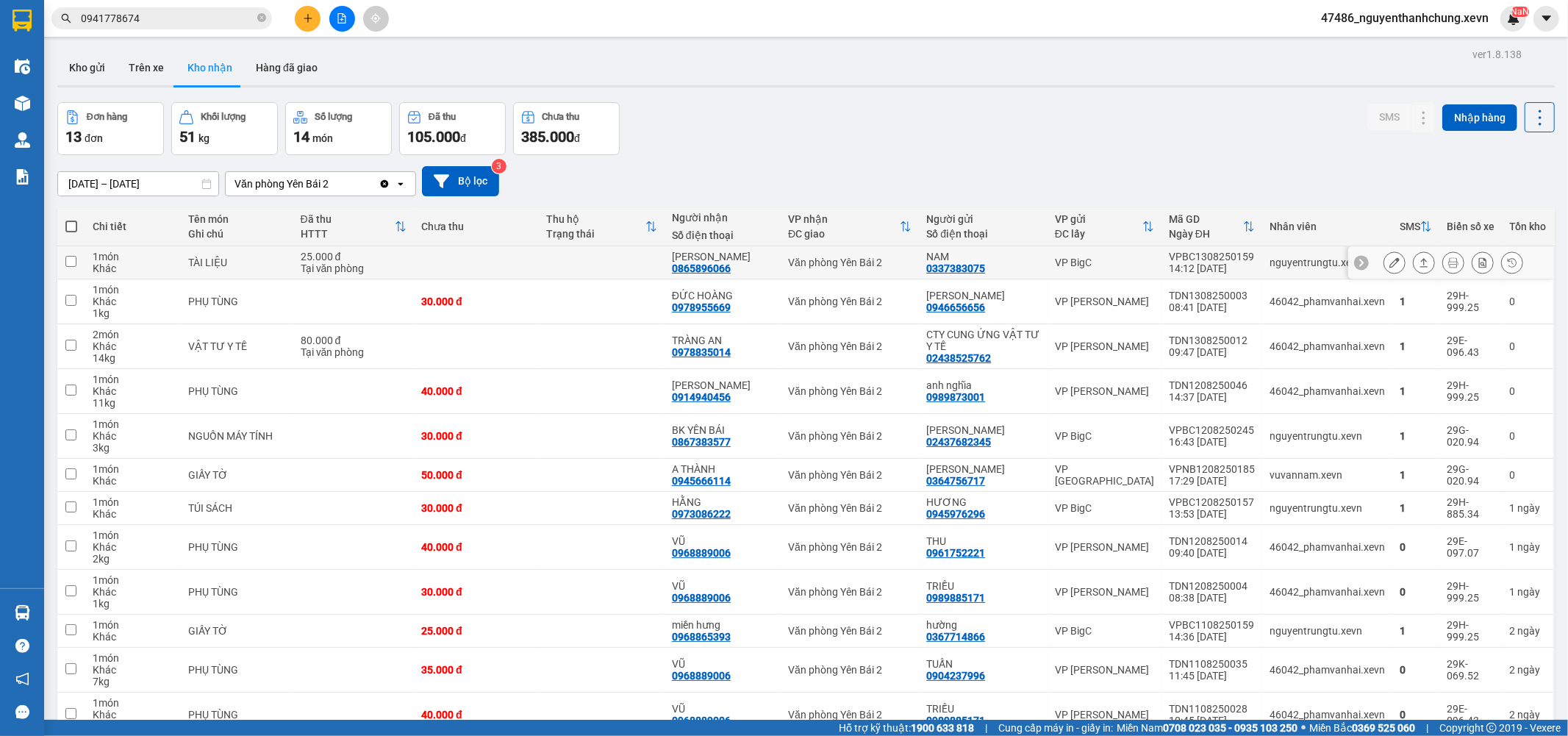
drag, startPoint x: 618, startPoint y: 260, endPoint x: 610, endPoint y: 261, distance: 8.1
click at [616, 260] on td at bounding box center [602, 263] width 125 height 33
checkbox input "true"
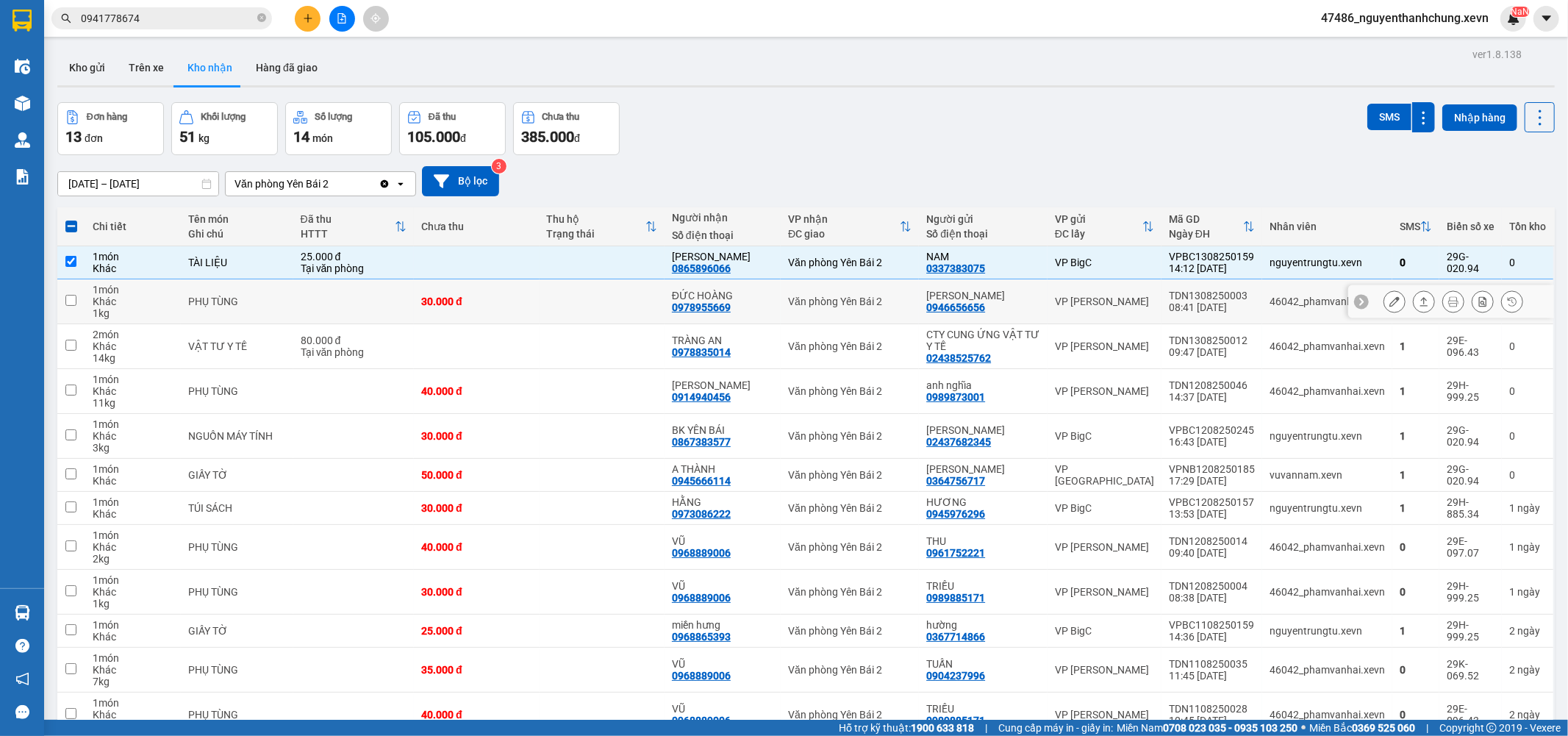
click at [592, 299] on td at bounding box center [602, 301] width 125 height 45
checkbox input "true"
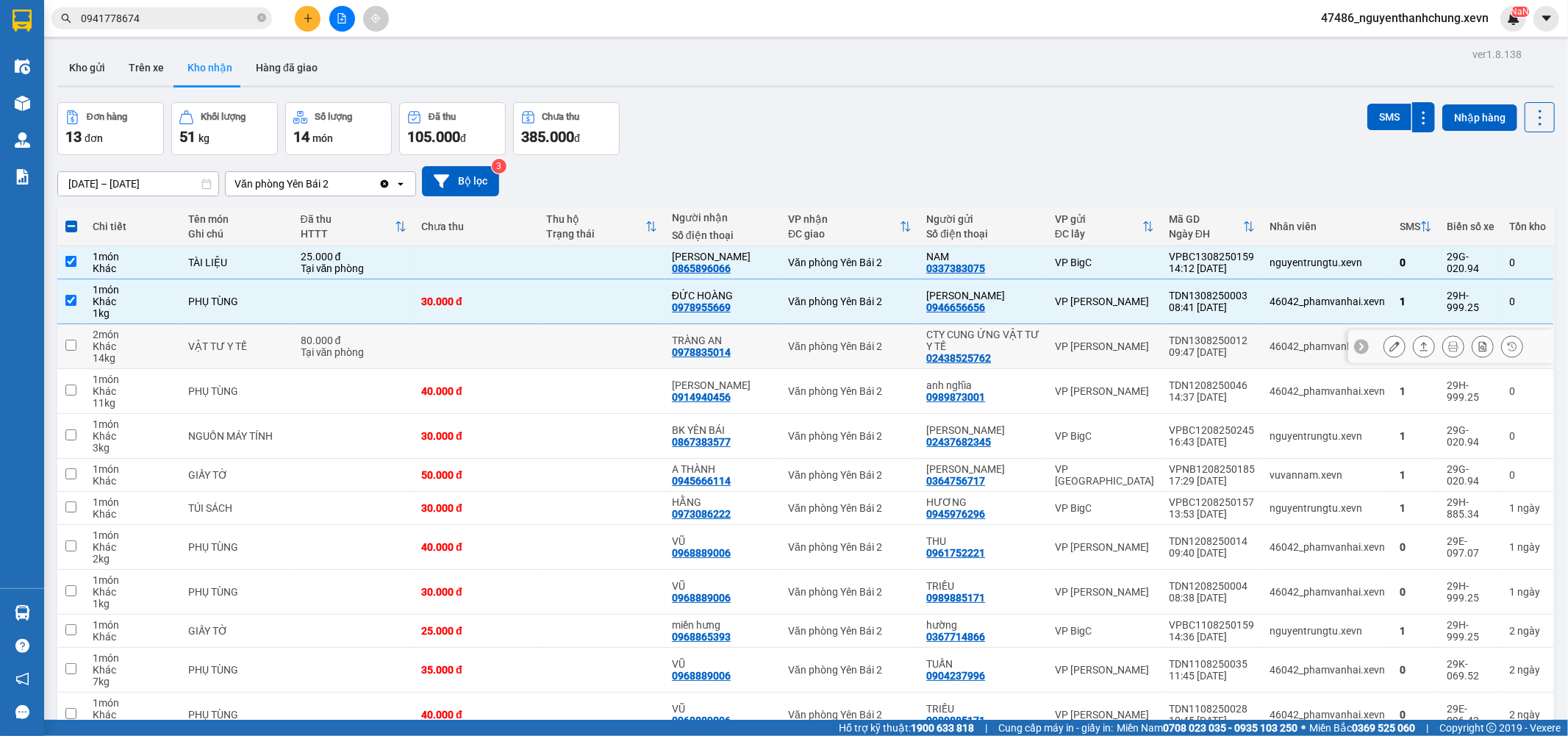
click at [665, 349] on td at bounding box center [602, 346] width 125 height 45
checkbox input "true"
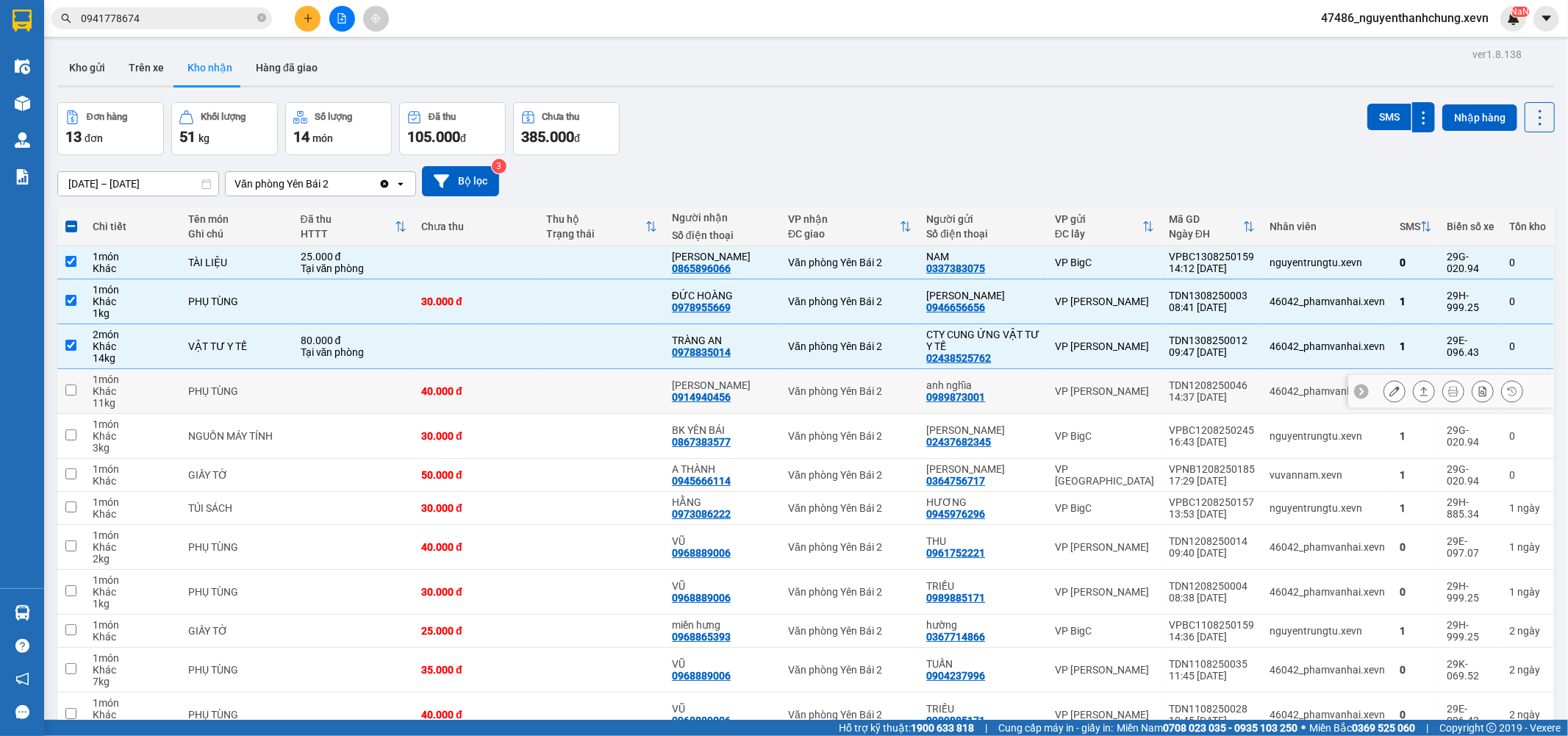
click at [723, 374] on td "[PERSON_NAME] 0914940456" at bounding box center [723, 391] width 116 height 45
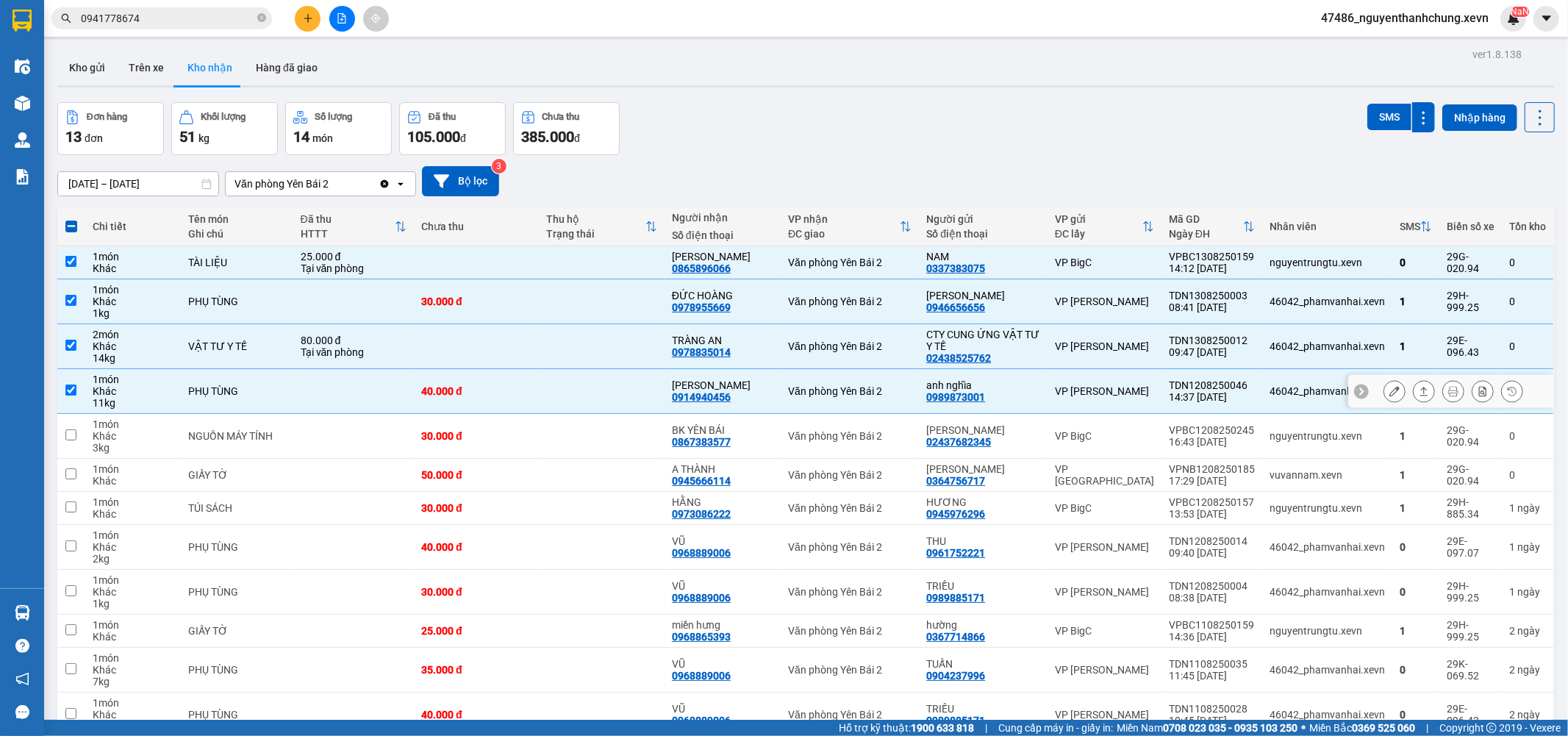
click at [710, 391] on div "0914940456" at bounding box center [701, 397] width 59 height 12
click at [696, 380] on div "[PERSON_NAME]" at bounding box center [722, 386] width 101 height 12
checkbox input "false"
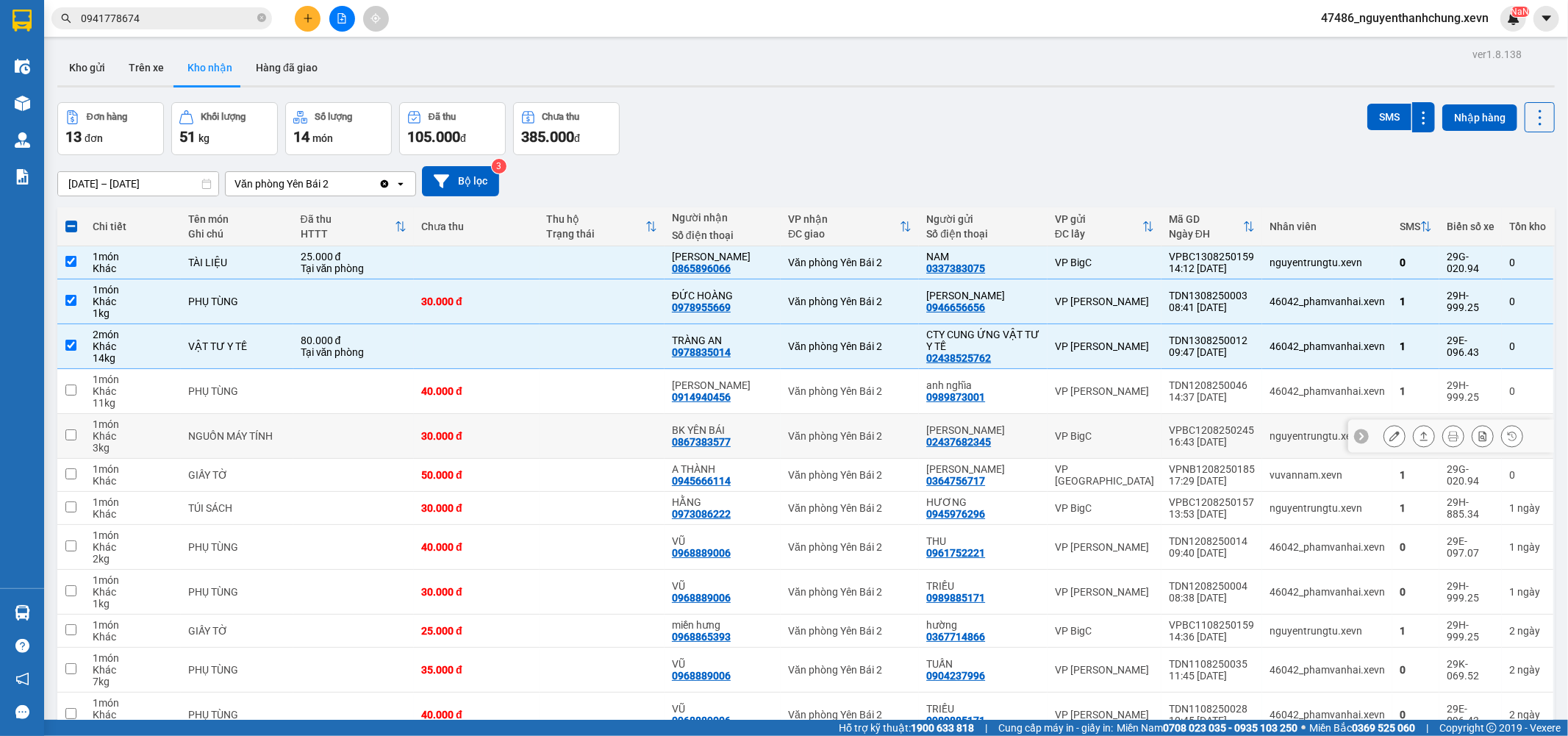
click at [695, 437] on div "0867383577" at bounding box center [701, 442] width 59 height 12
click at [604, 439] on td at bounding box center [602, 436] width 125 height 45
checkbox input "true"
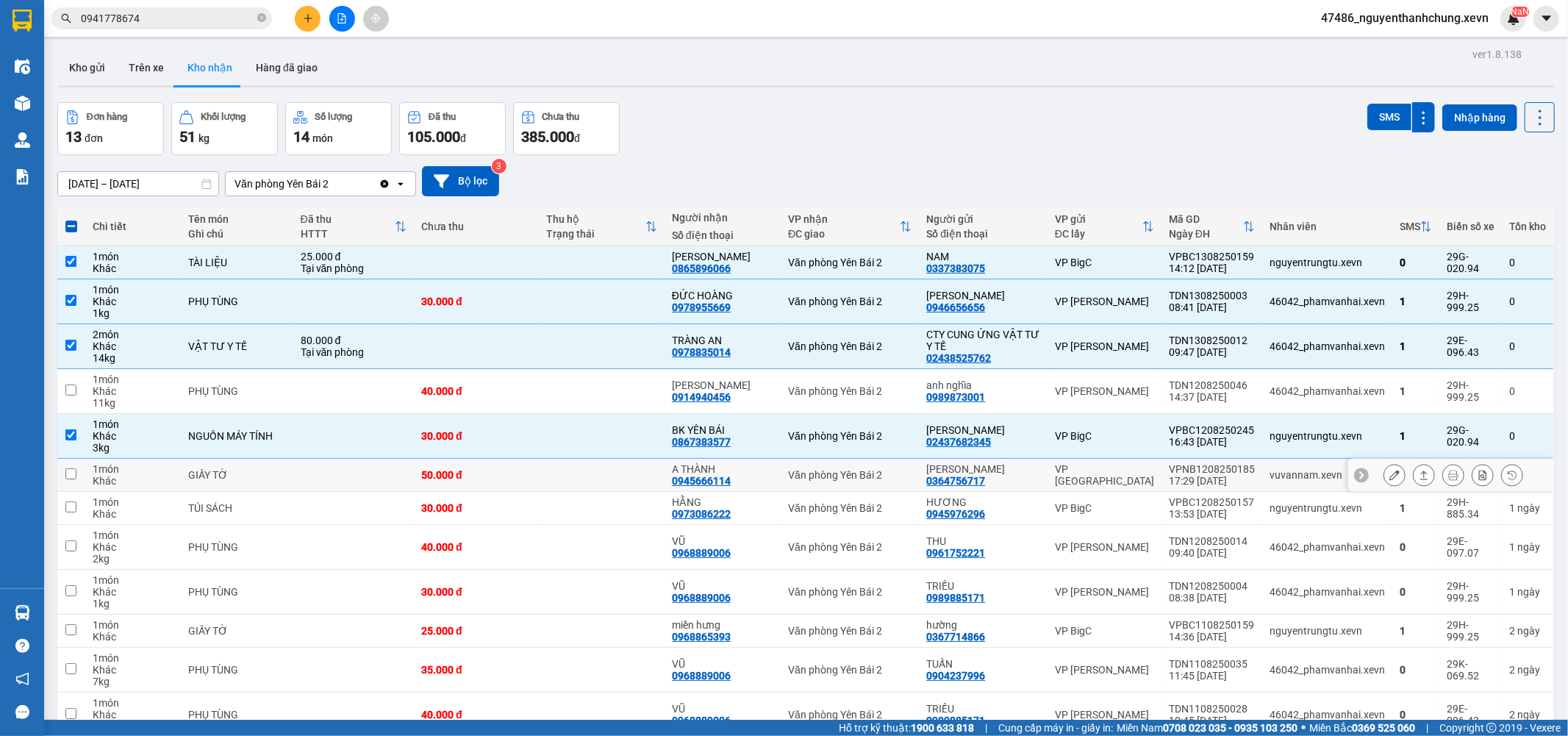
click at [686, 476] on div "0945666114" at bounding box center [701, 481] width 59 height 12
click at [653, 513] on td at bounding box center [602, 509] width 125 height 33
checkbox input "true"
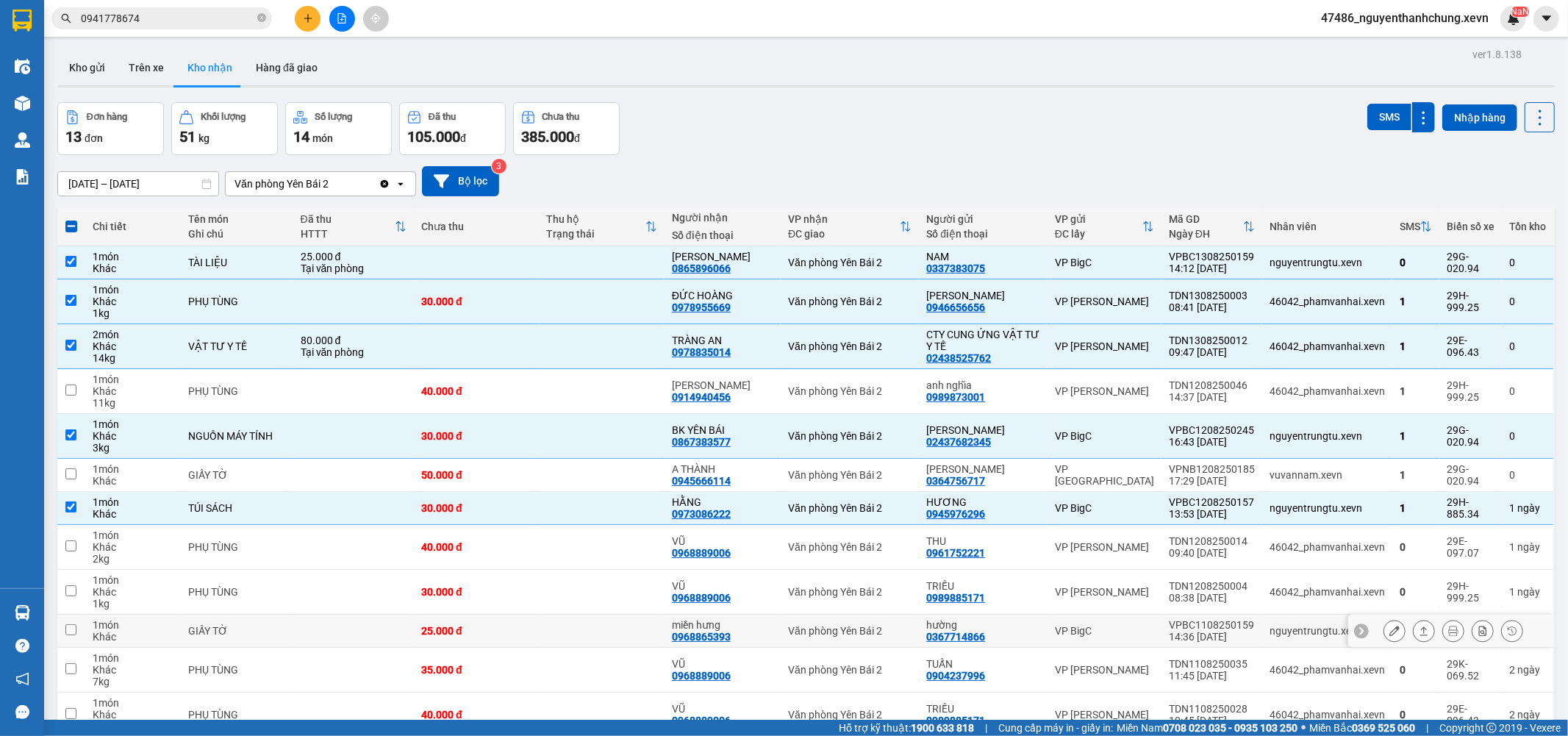
click at [716, 631] on div "0968865393" at bounding box center [701, 637] width 59 height 12
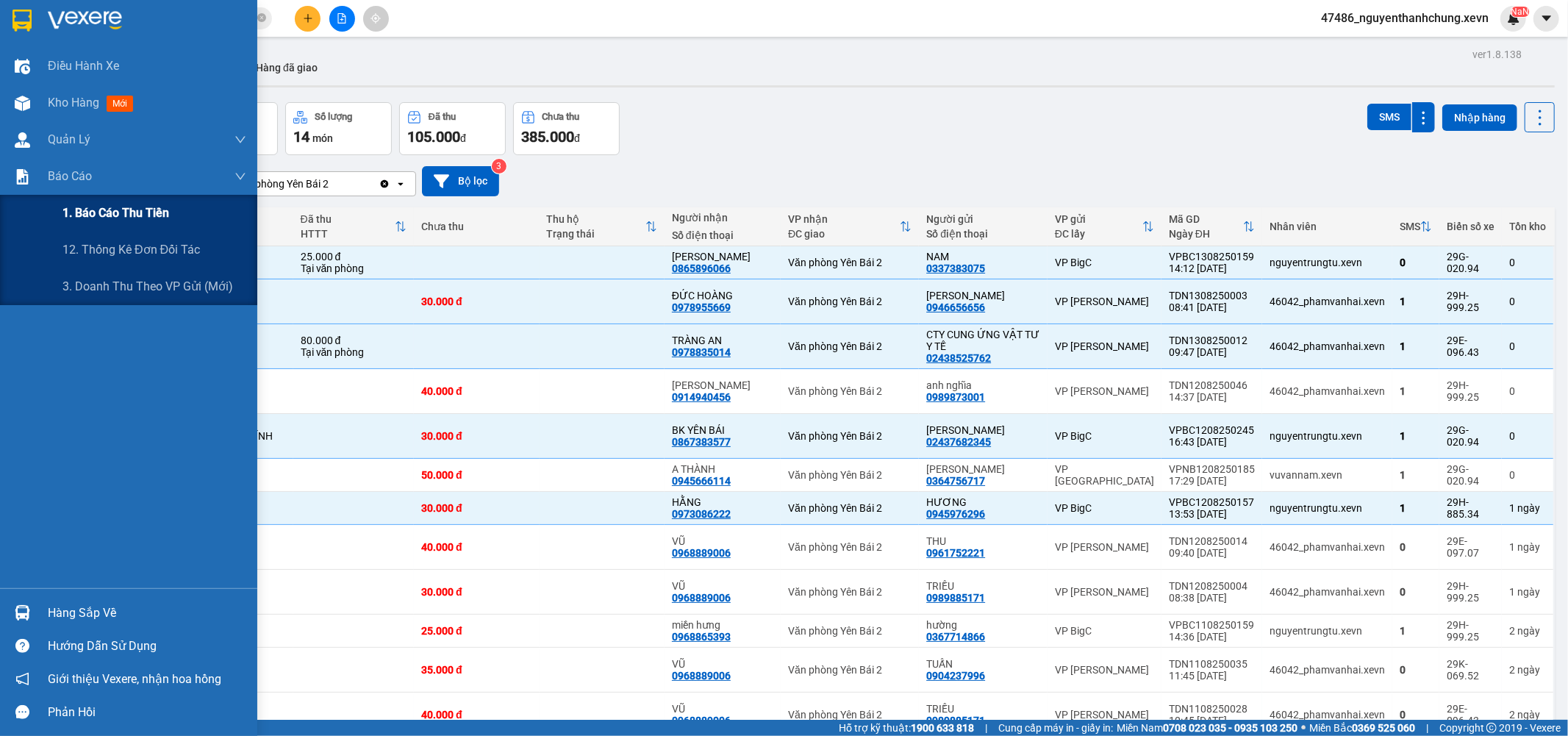
click at [105, 206] on span "1. Báo cáo thu tiền" at bounding box center [115, 213] width 106 height 18
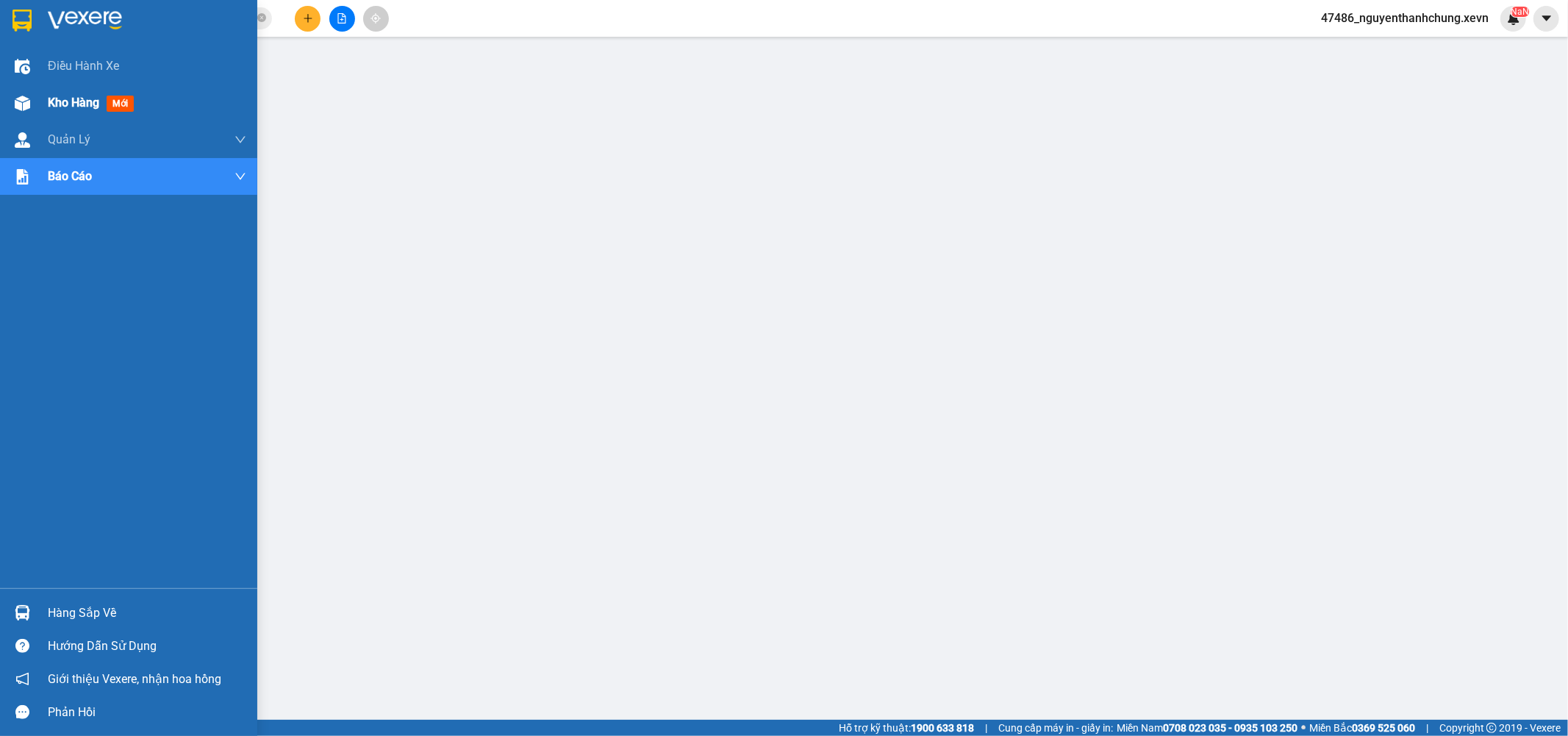
click at [31, 97] on div at bounding box center [23, 103] width 26 height 26
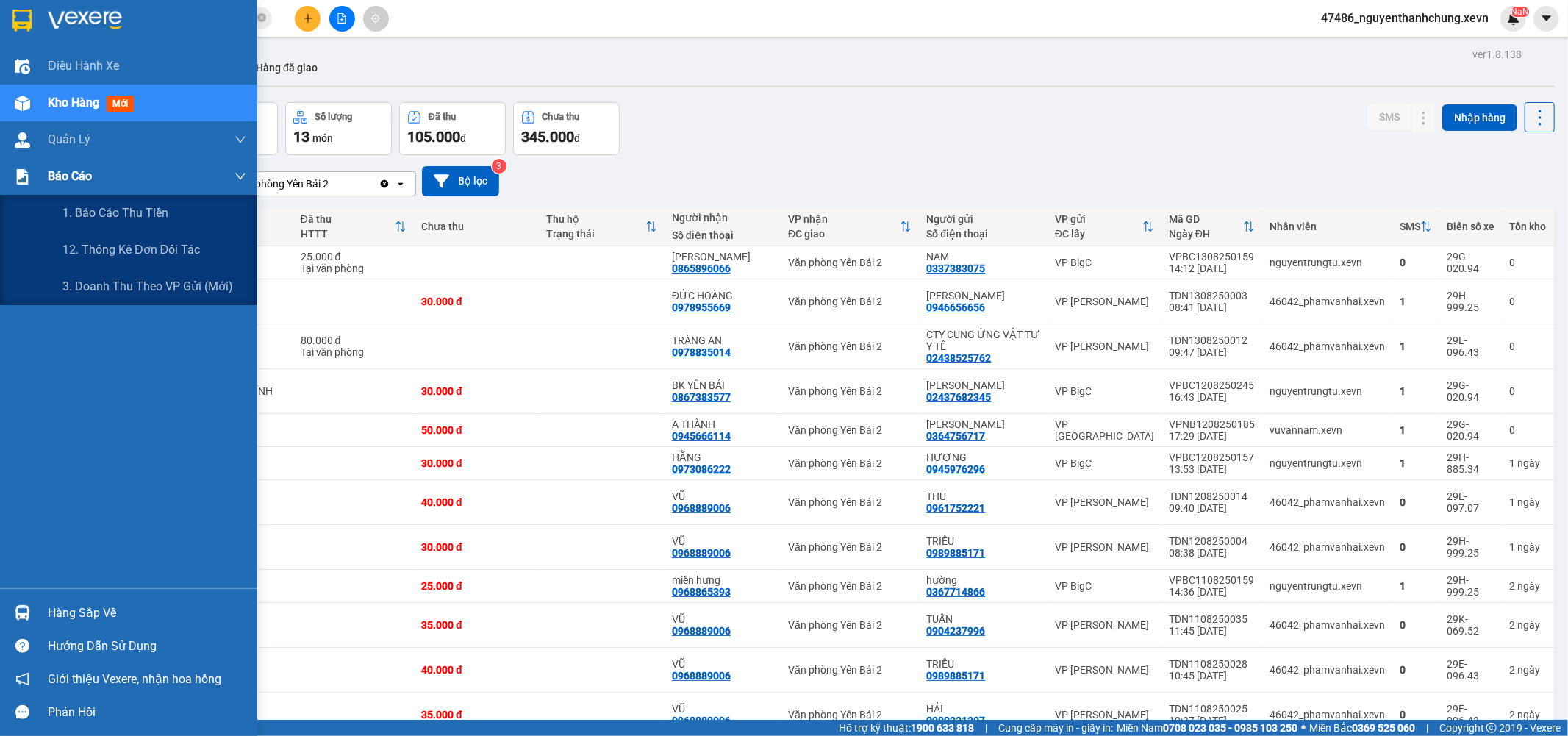
click at [37, 172] on div "Báo cáo" at bounding box center [128, 176] width 257 height 37
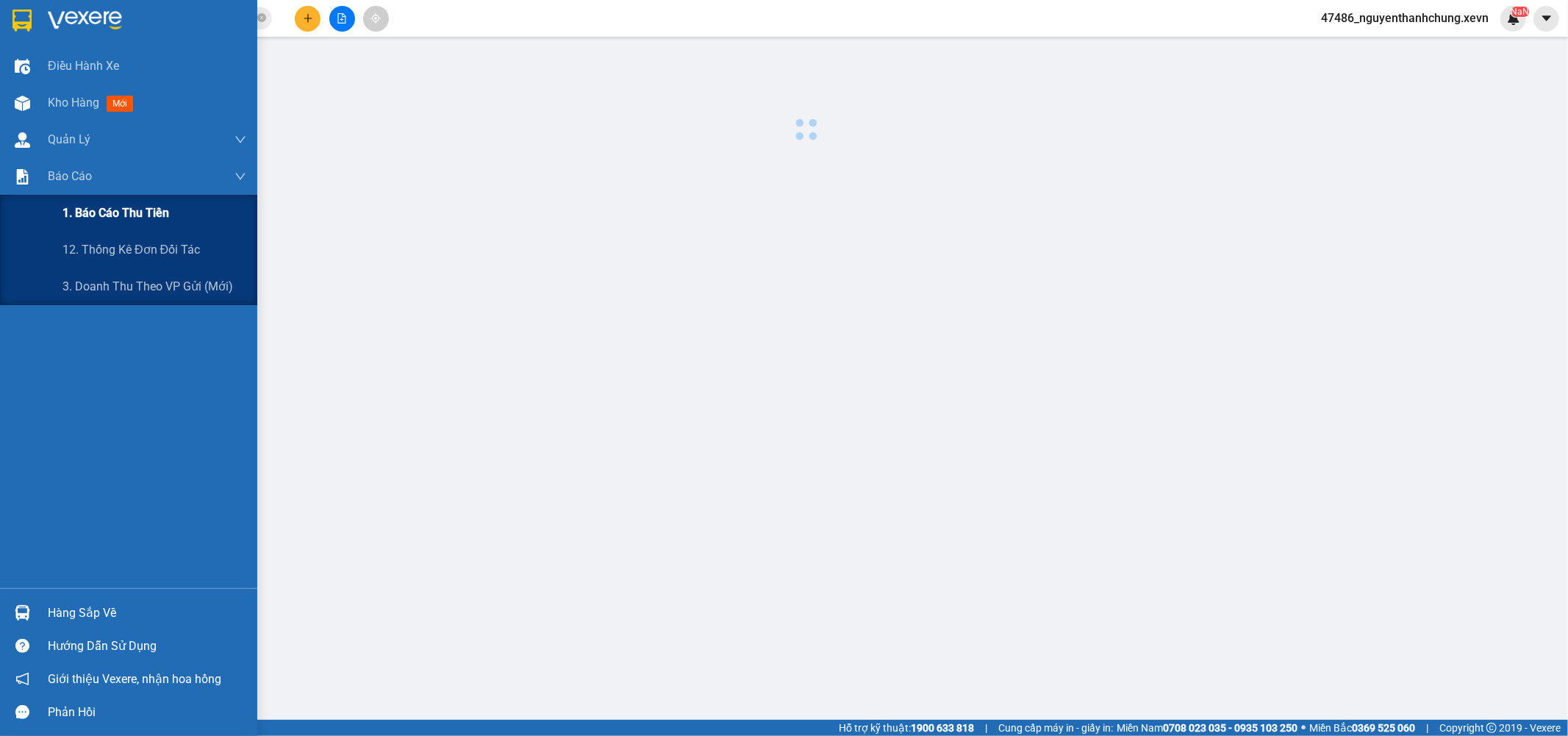
click at [137, 215] on span "1. Báo cáo thu tiền" at bounding box center [115, 213] width 106 height 18
